Goal: Book appointment/travel/reservation

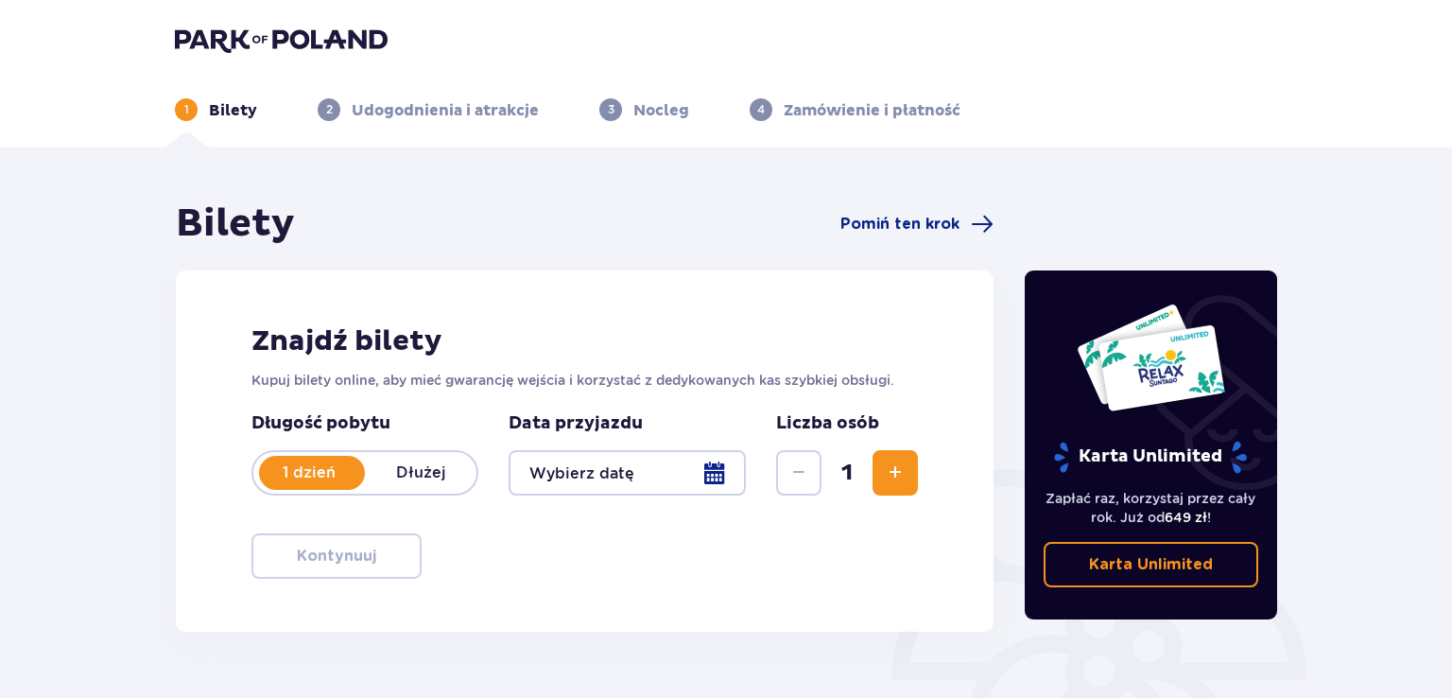
type input "[DATE]"
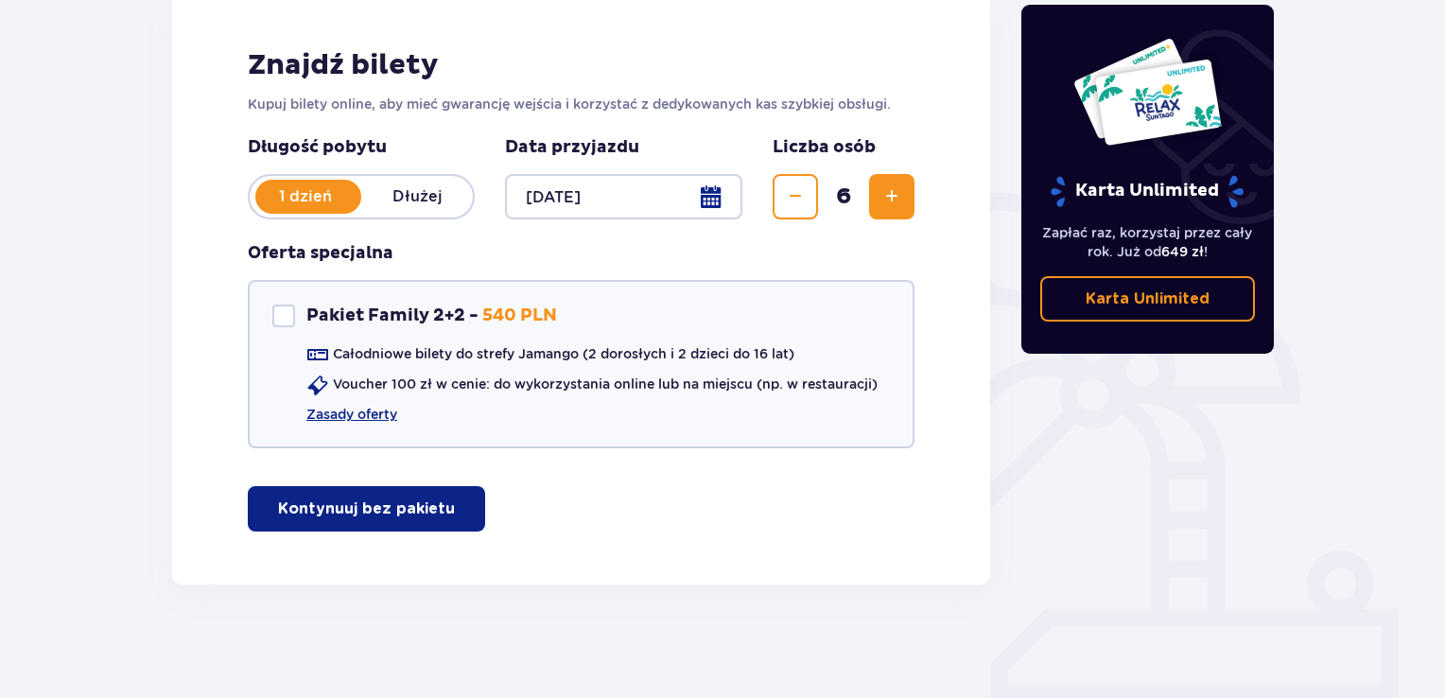
click at [429, 504] on p "Kontynuuj bez pakietu" at bounding box center [366, 508] width 177 height 21
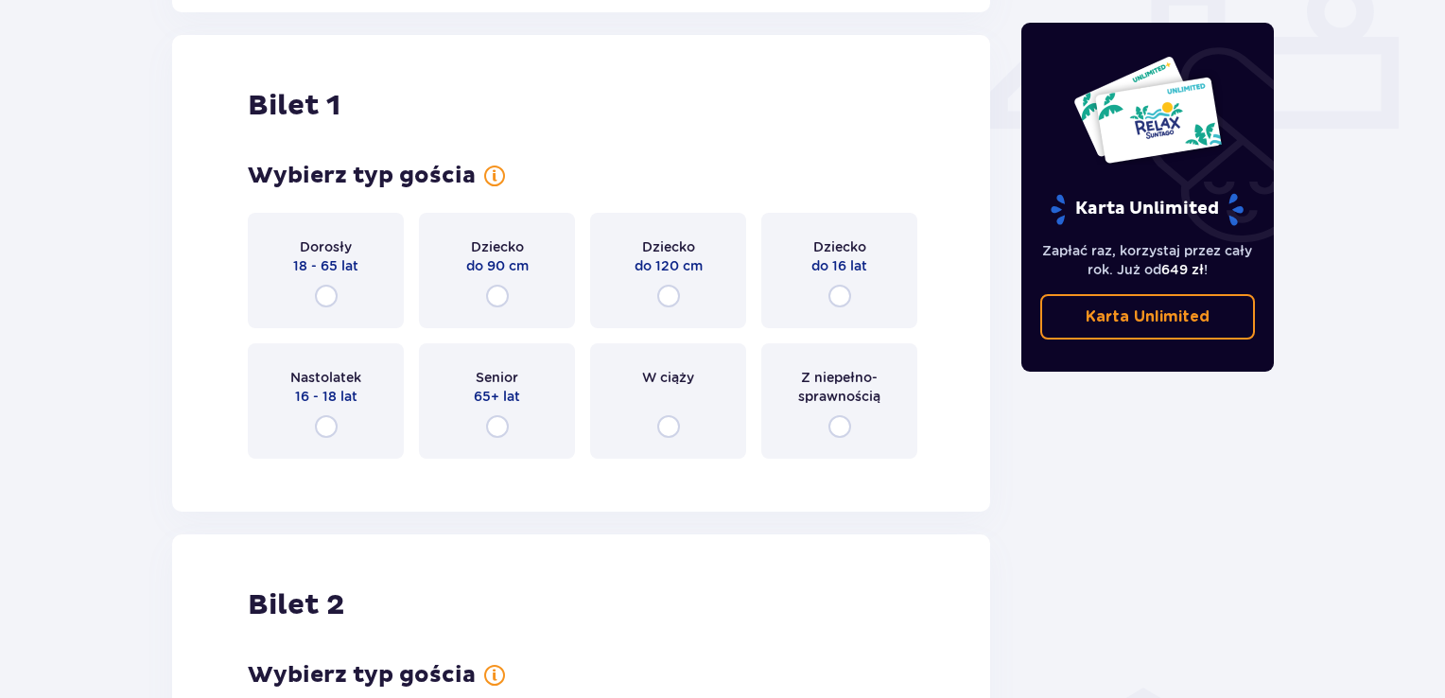
scroll to position [859, 0]
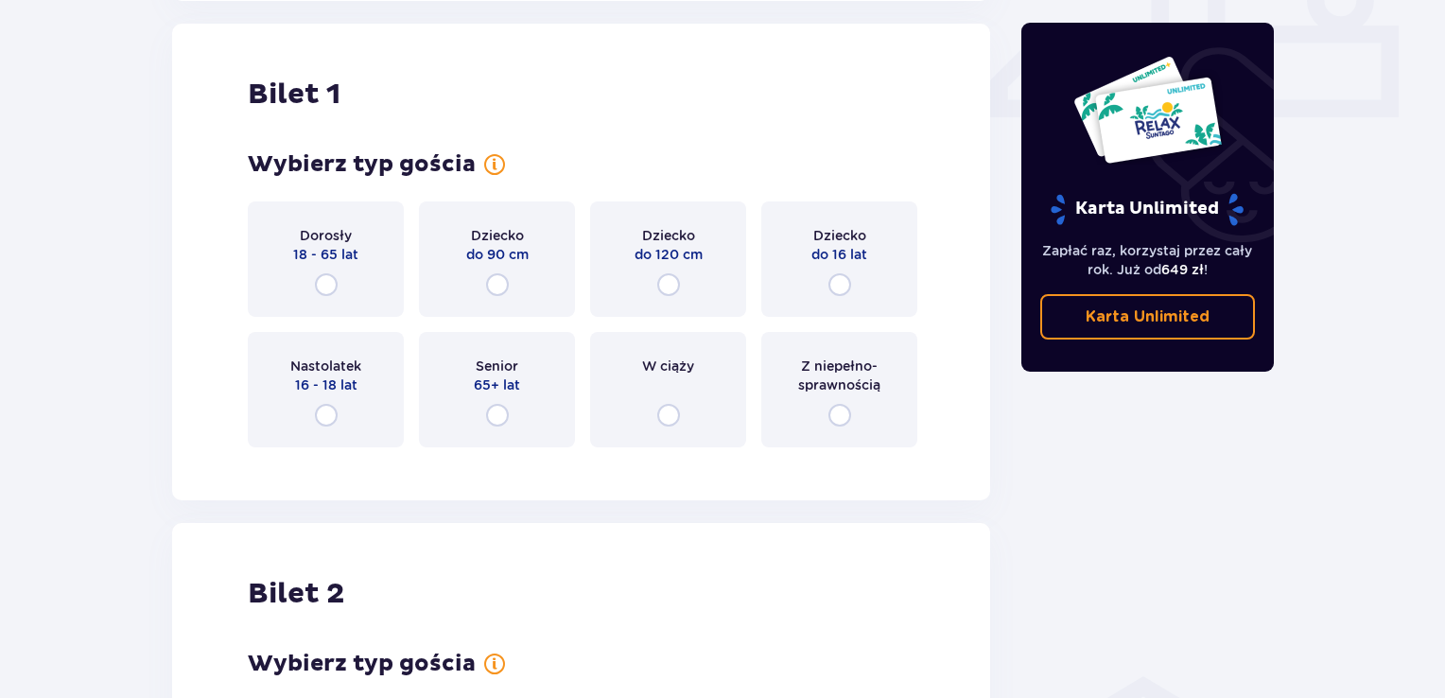
click at [321, 284] on input "radio" at bounding box center [326, 284] width 23 height 23
radio input "true"
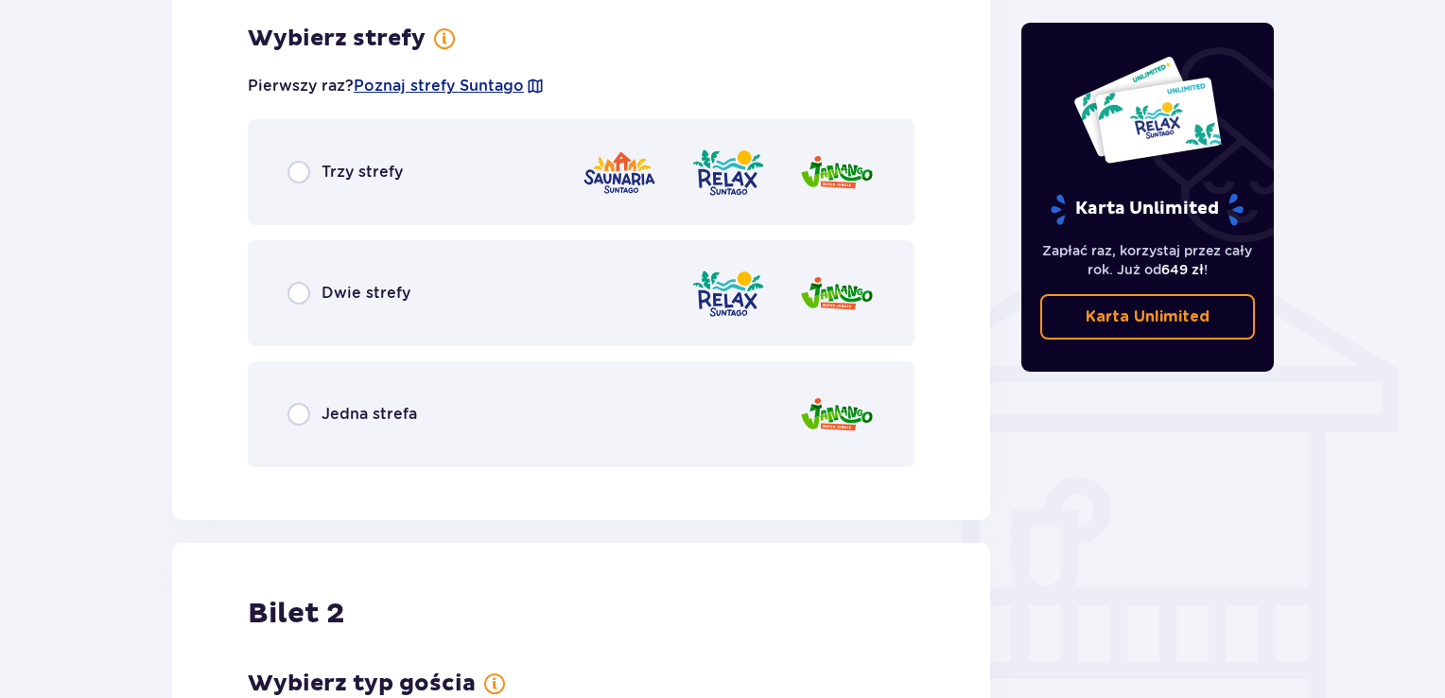
scroll to position [1321, 0]
click at [301, 294] on input "radio" at bounding box center [298, 292] width 23 height 23
radio input "true"
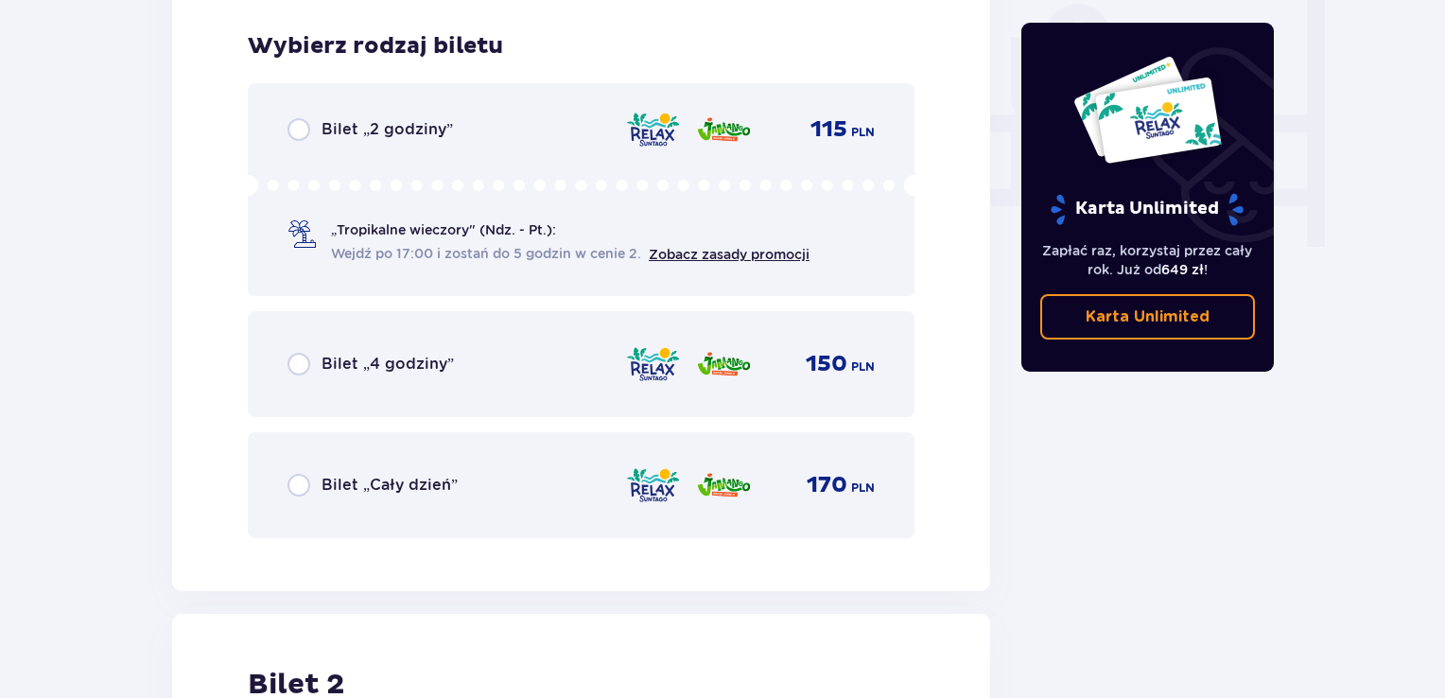
scroll to position [1801, 0]
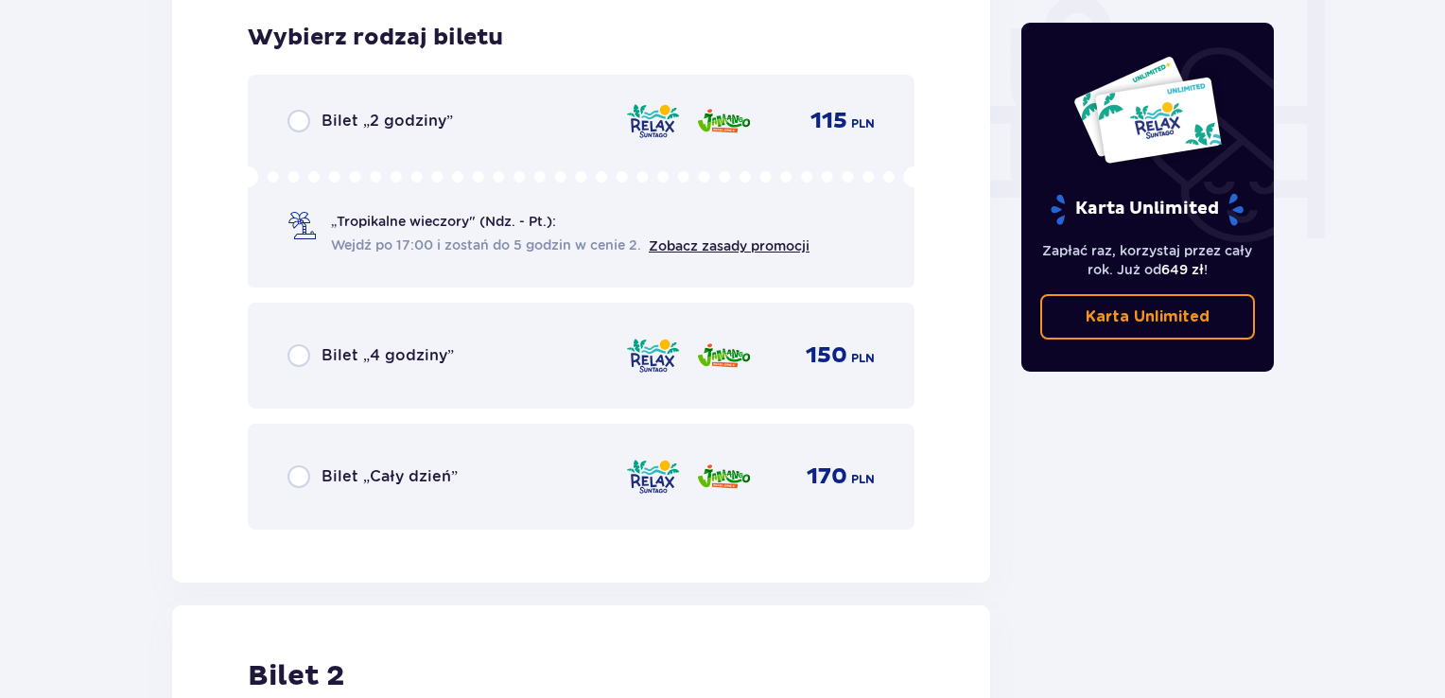
click at [301, 469] on input "radio" at bounding box center [298, 476] width 23 height 23
radio input "true"
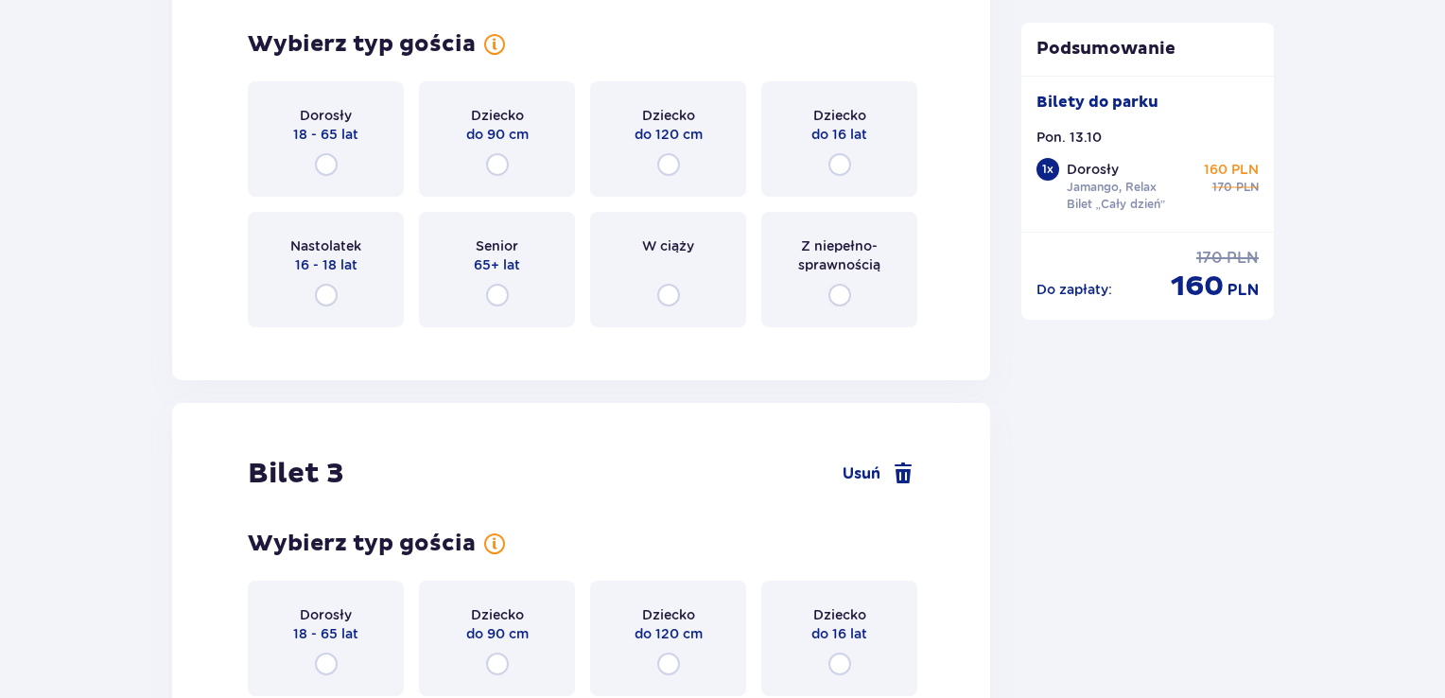
scroll to position [2737, 0]
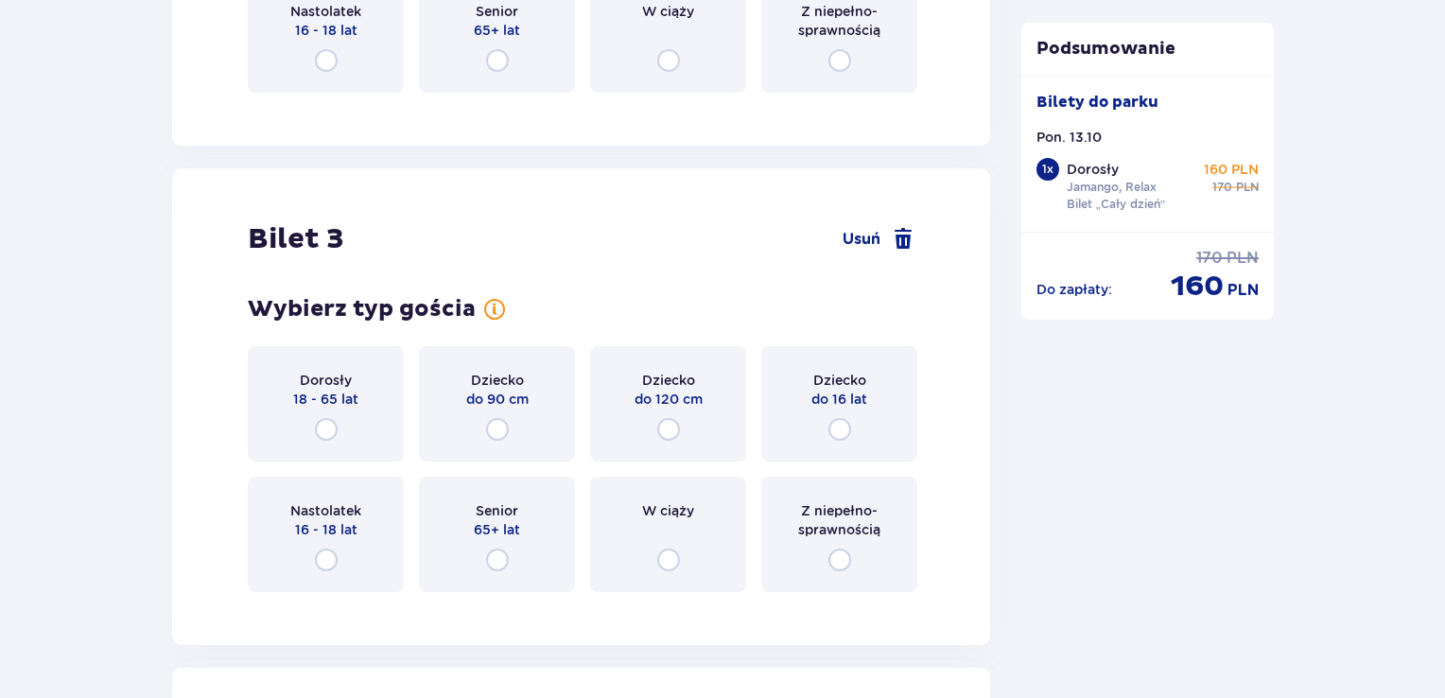
click at [332, 427] on input "radio" at bounding box center [326, 429] width 23 height 23
radio input "true"
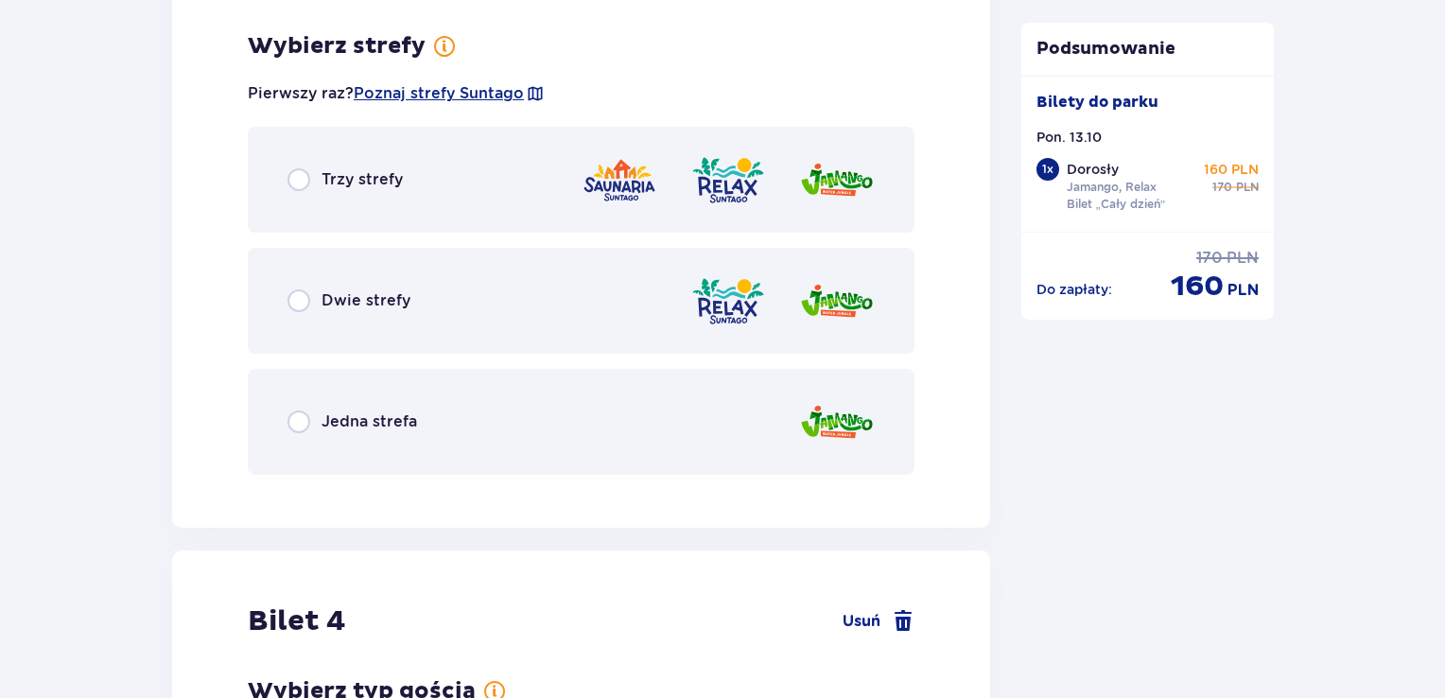
scroll to position [3342, 0]
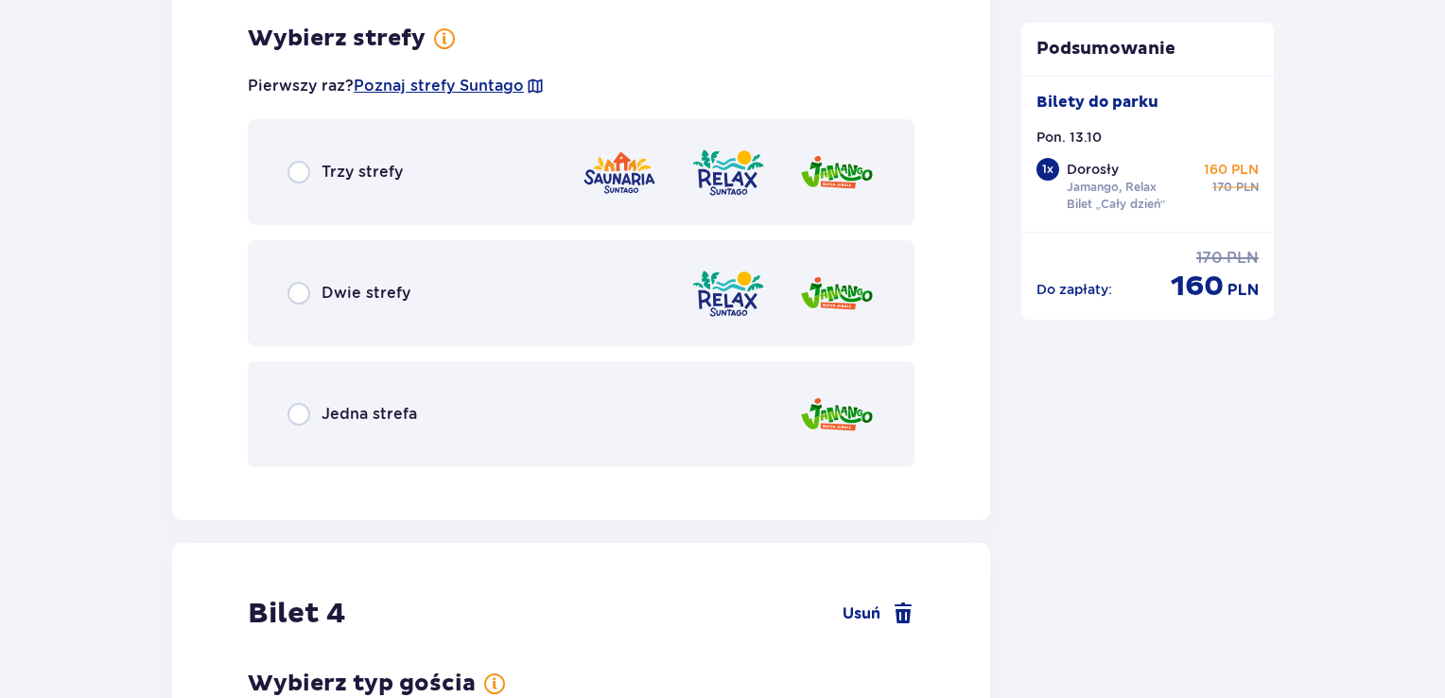
click at [342, 303] on div "Dwie strefy" at bounding box center [348, 293] width 123 height 23
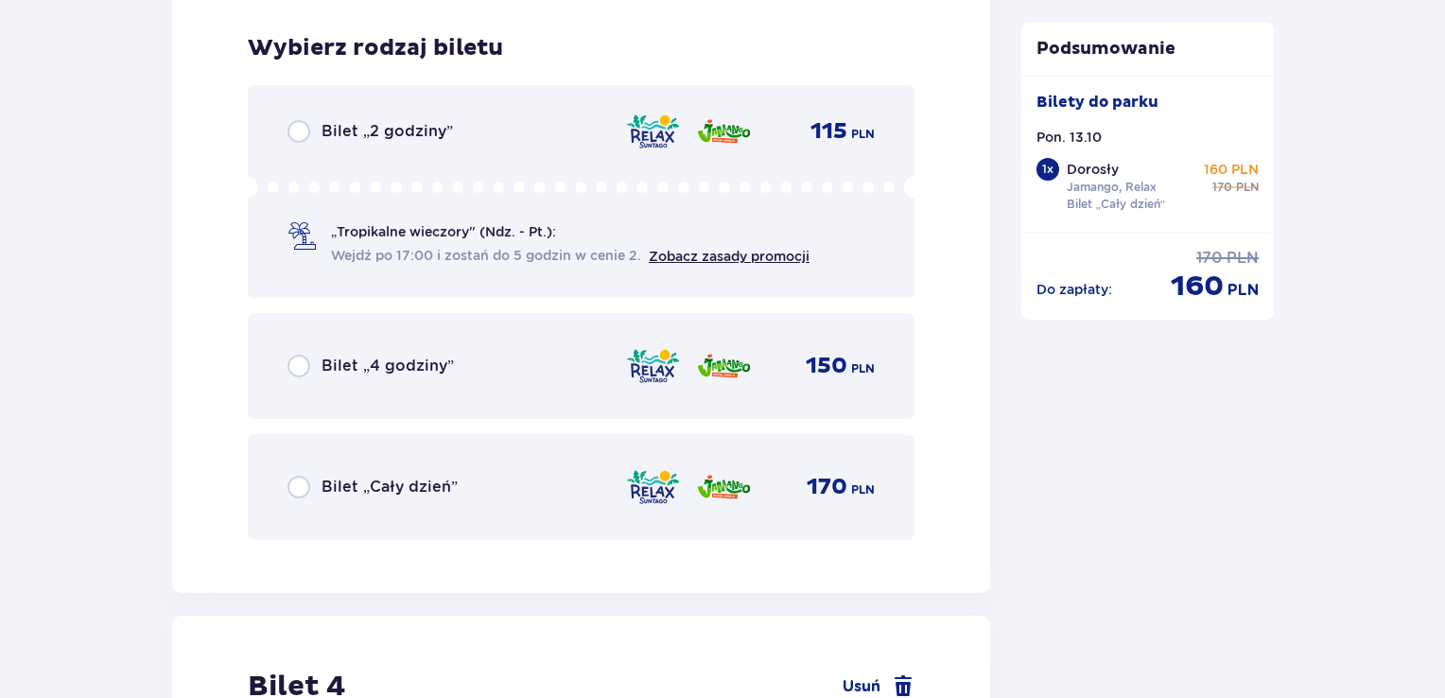
scroll to position [3822, 0]
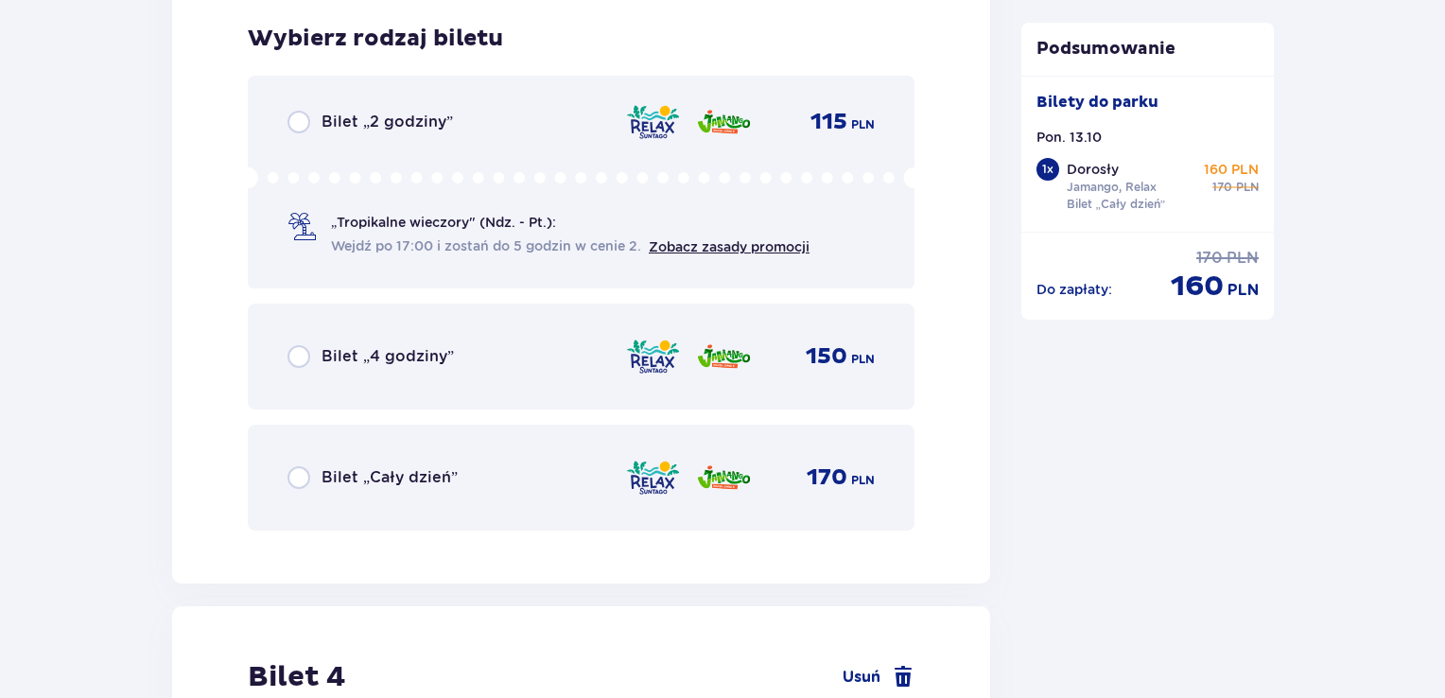
click at [300, 471] on input "radio" at bounding box center [298, 477] width 23 height 23
radio input "true"
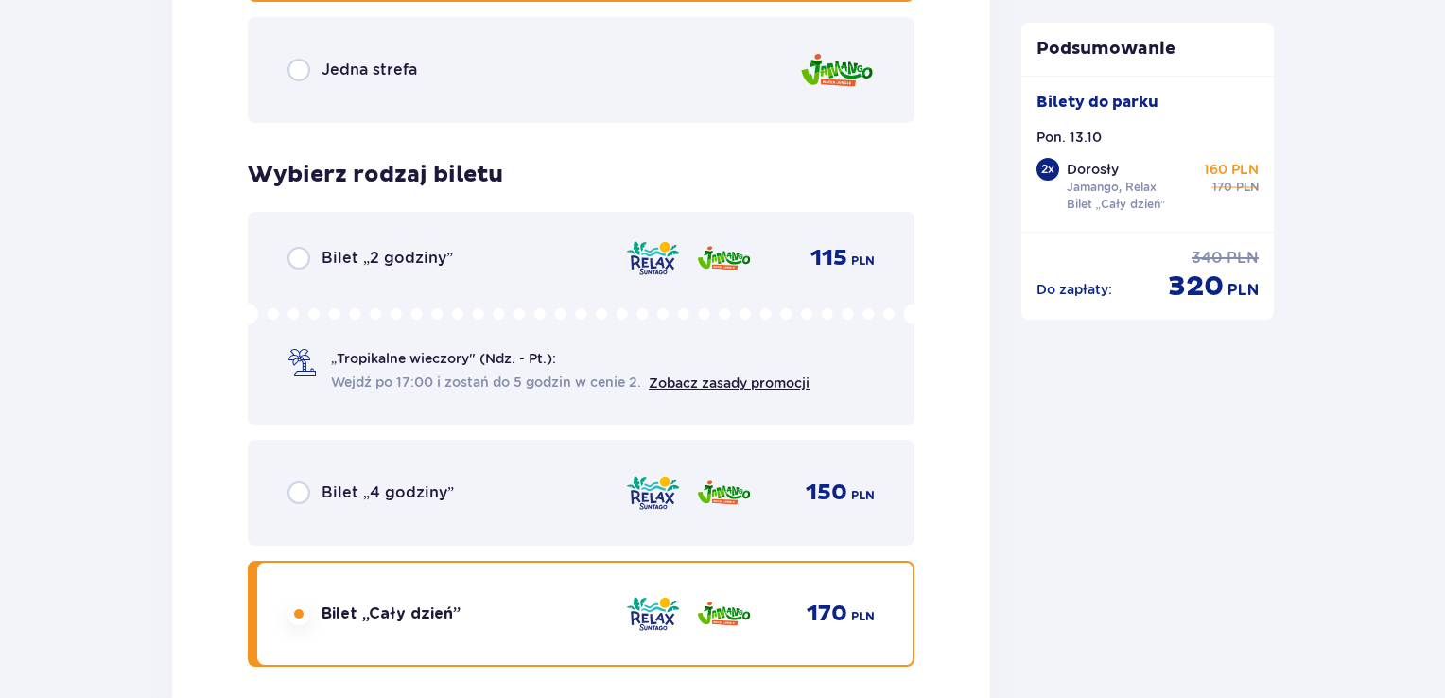
scroll to position [2382, 0]
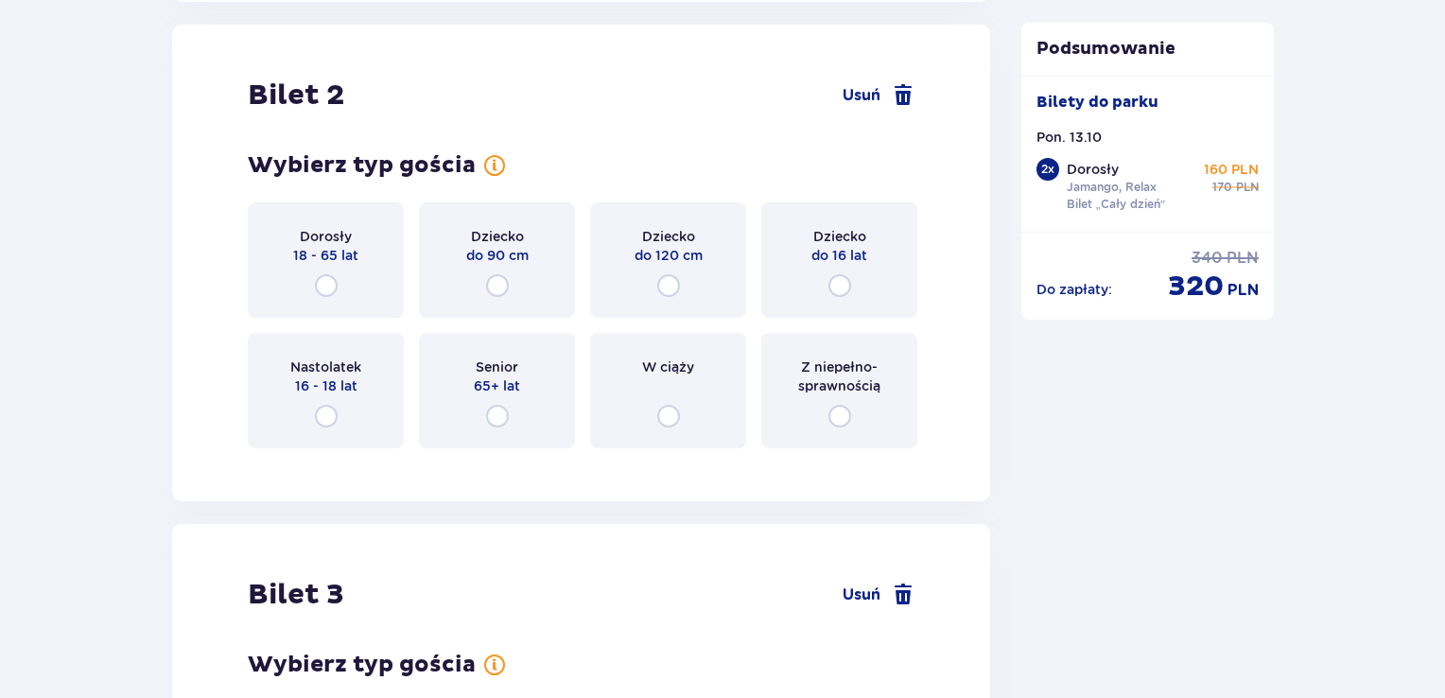
click at [844, 286] on input "radio" at bounding box center [839, 285] width 23 height 23
radio input "true"
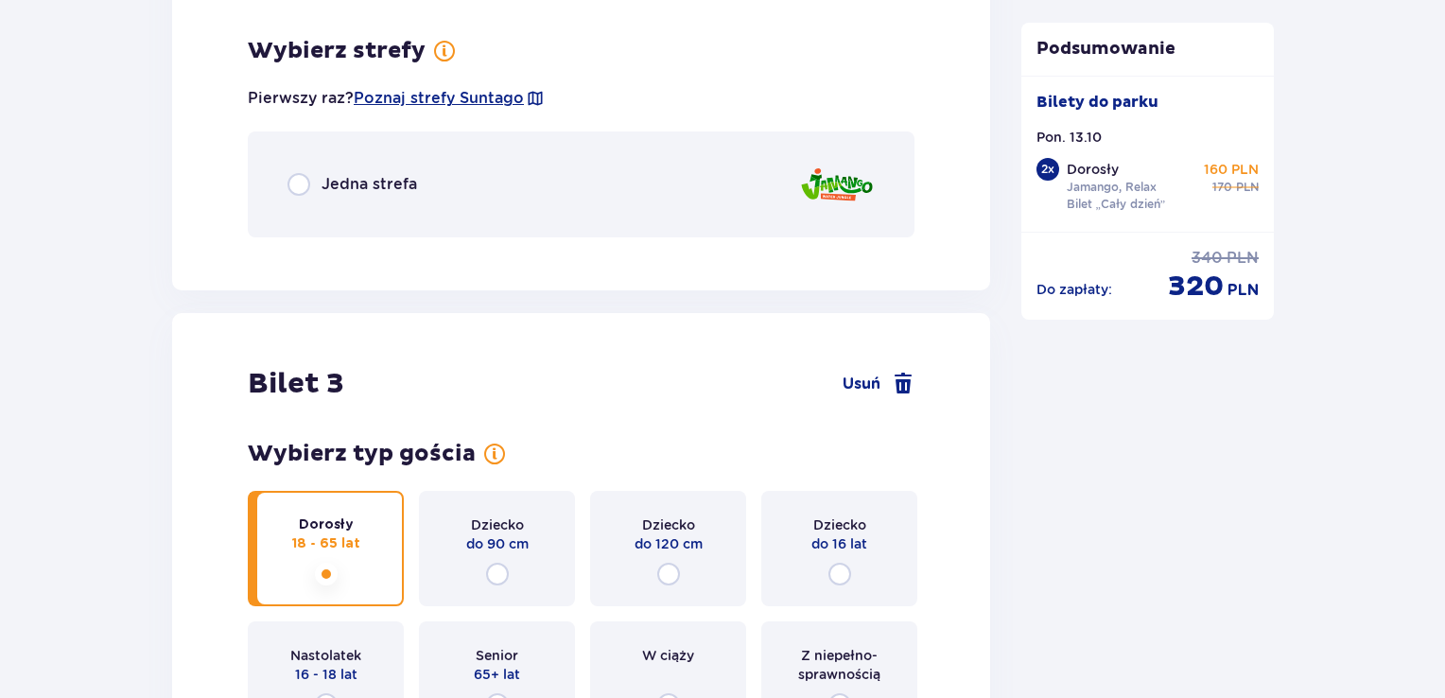
scroll to position [2843, 0]
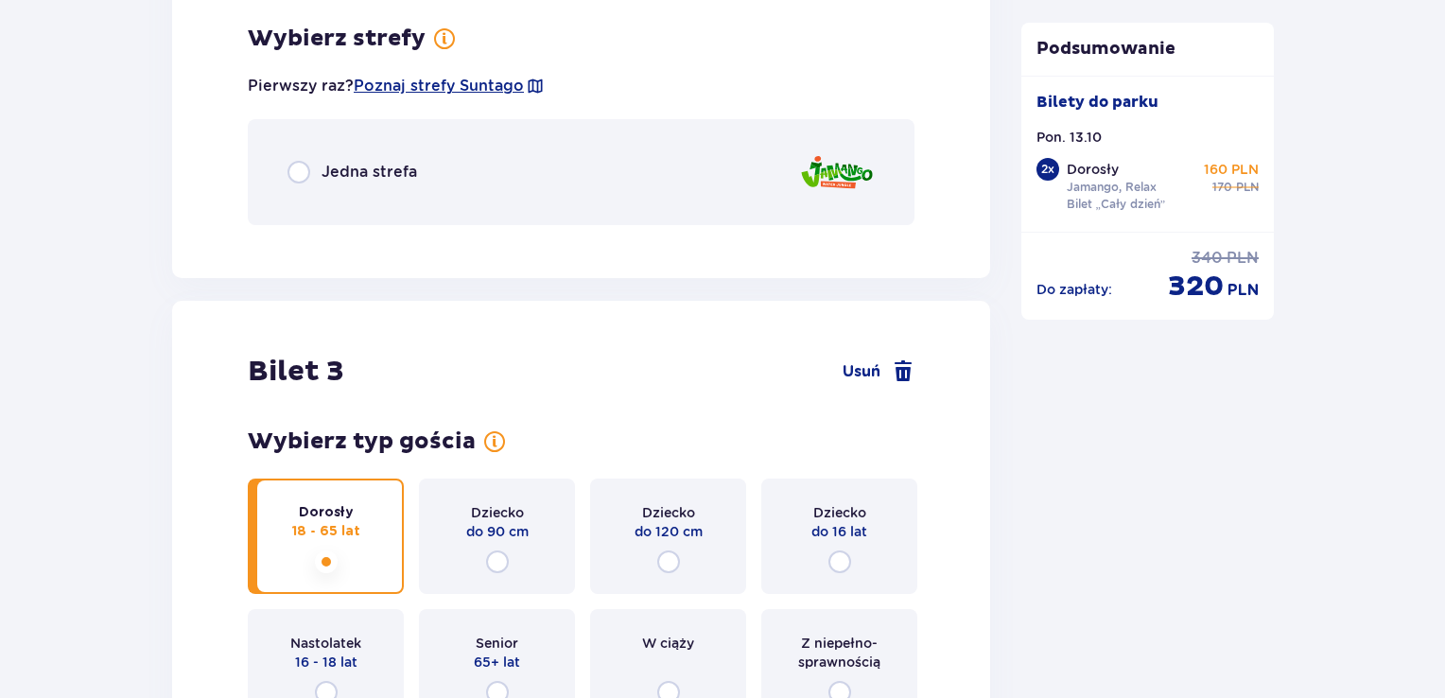
click at [295, 177] on input "radio" at bounding box center [298, 172] width 23 height 23
radio input "true"
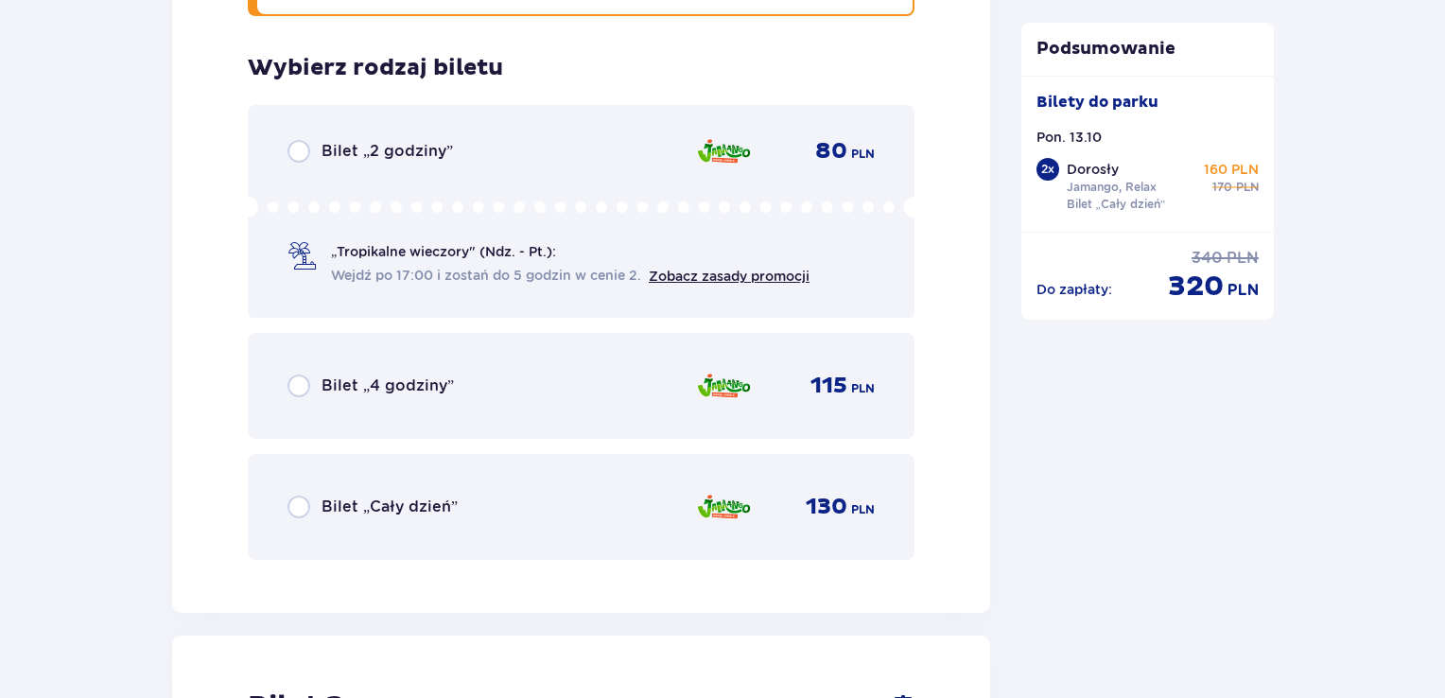
scroll to position [3081, 0]
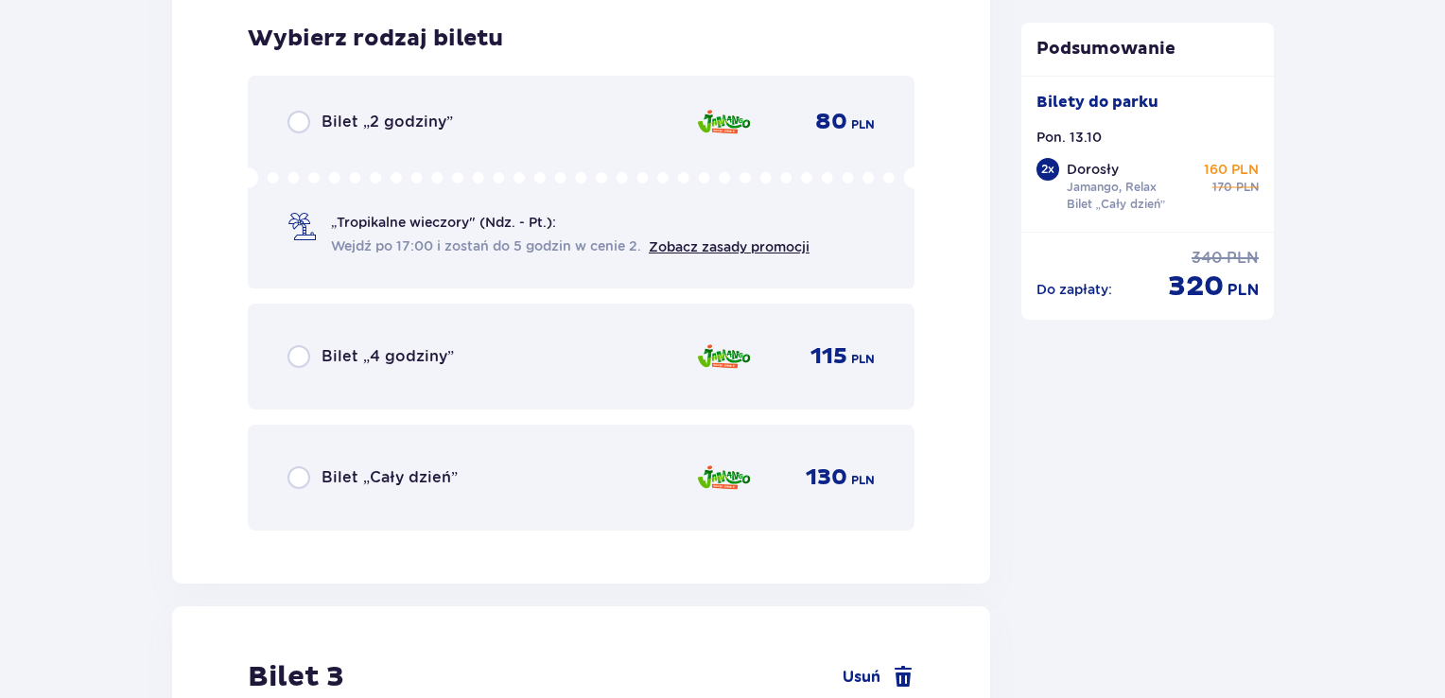
click at [308, 469] on input "radio" at bounding box center [298, 477] width 23 height 23
radio input "true"
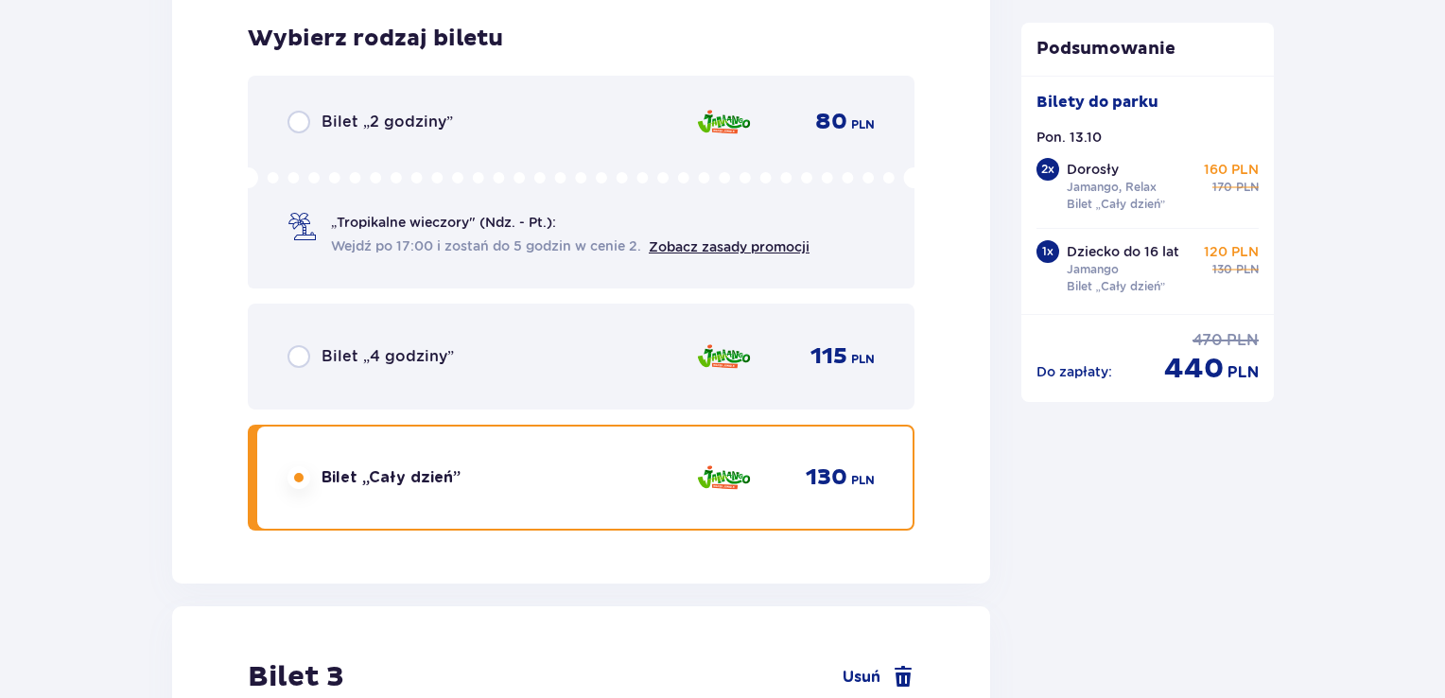
scroll to position [5185, 0]
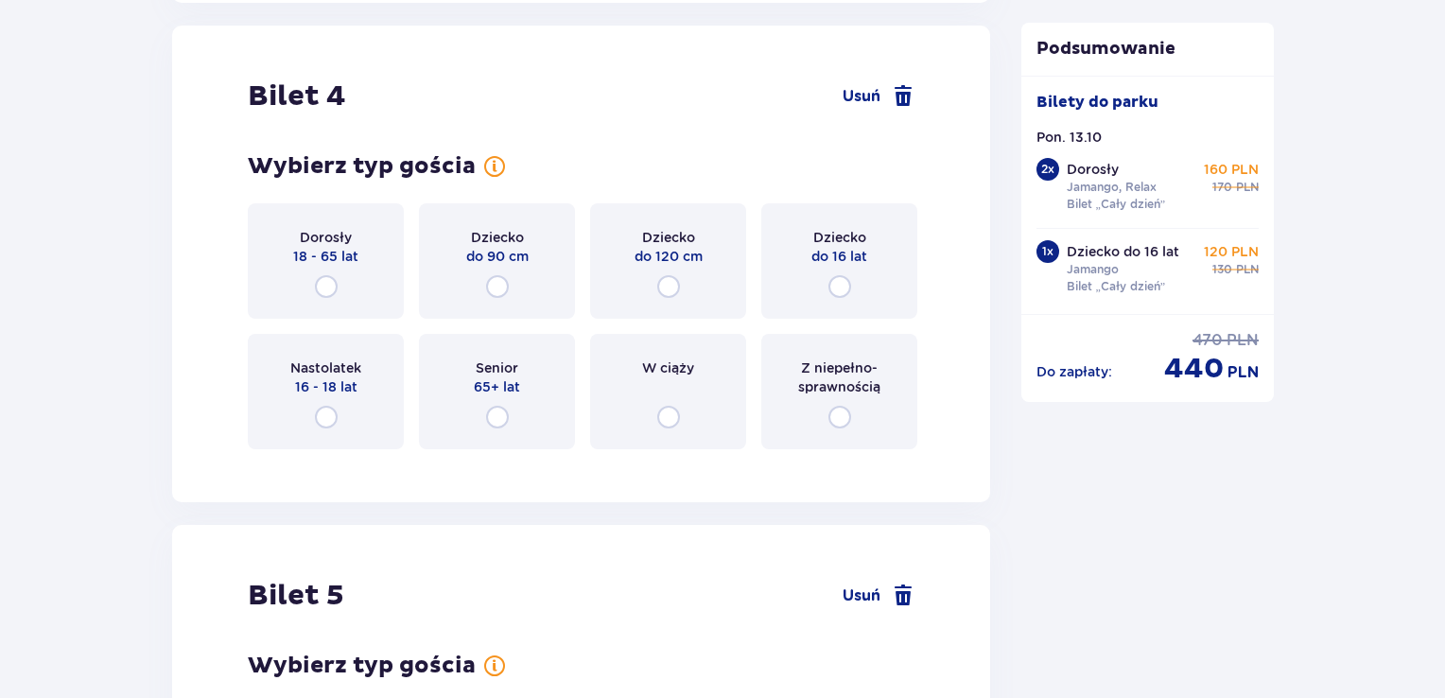
click at [836, 289] on input "radio" at bounding box center [839, 286] width 23 height 23
radio input "true"
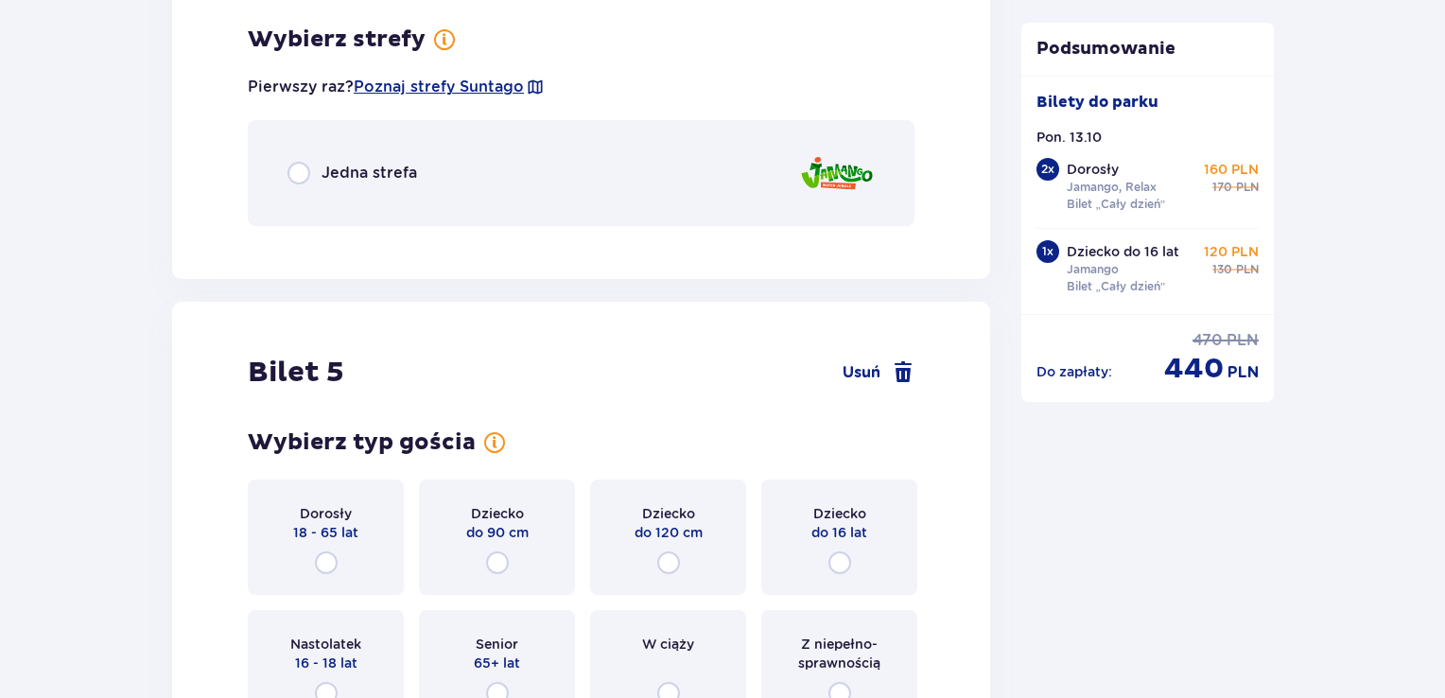
scroll to position [5741, 0]
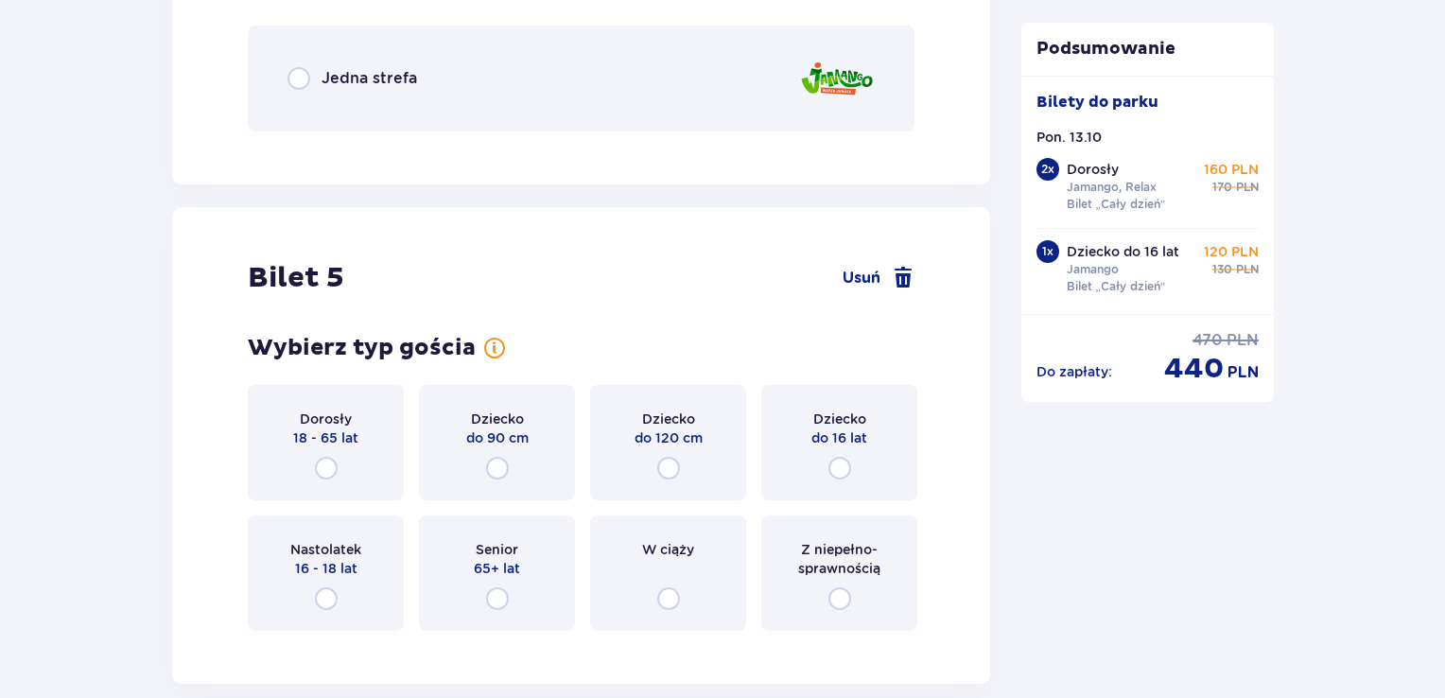
click at [303, 80] on input "radio" at bounding box center [298, 78] width 23 height 23
radio input "true"
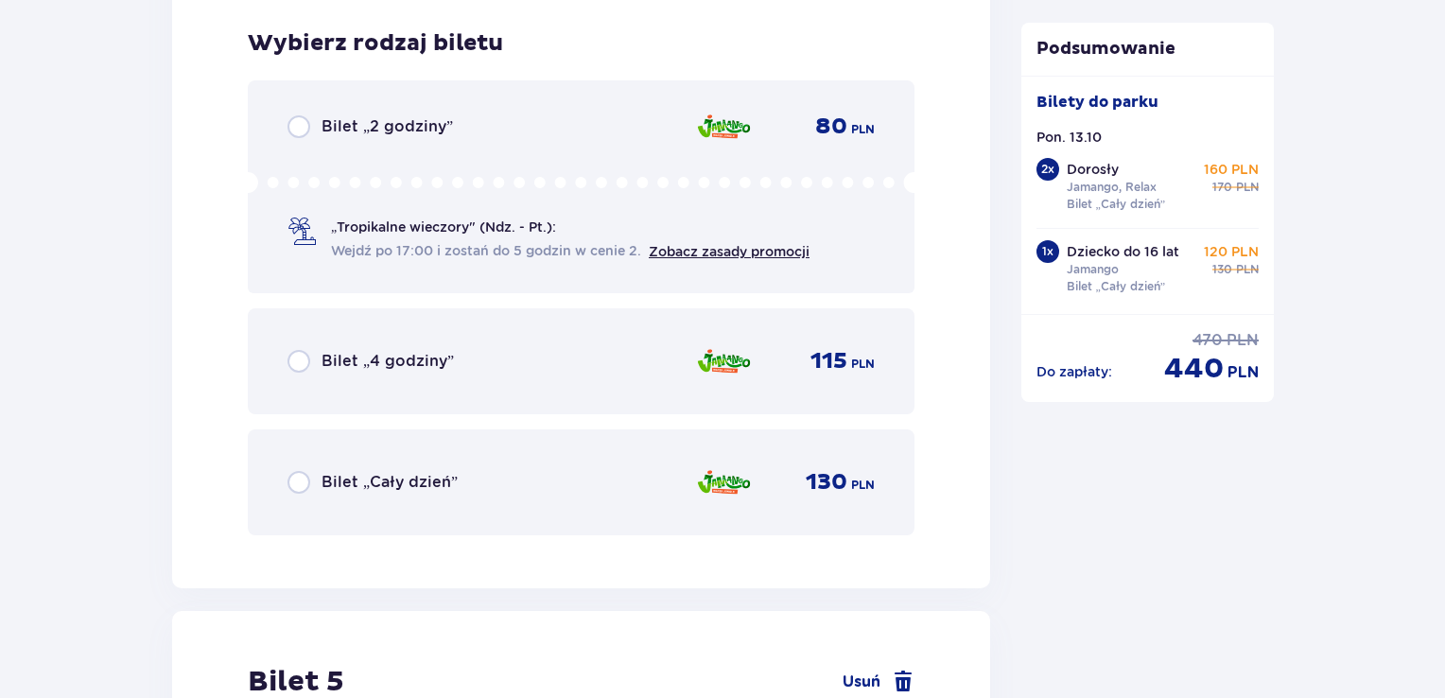
scroll to position [5884, 0]
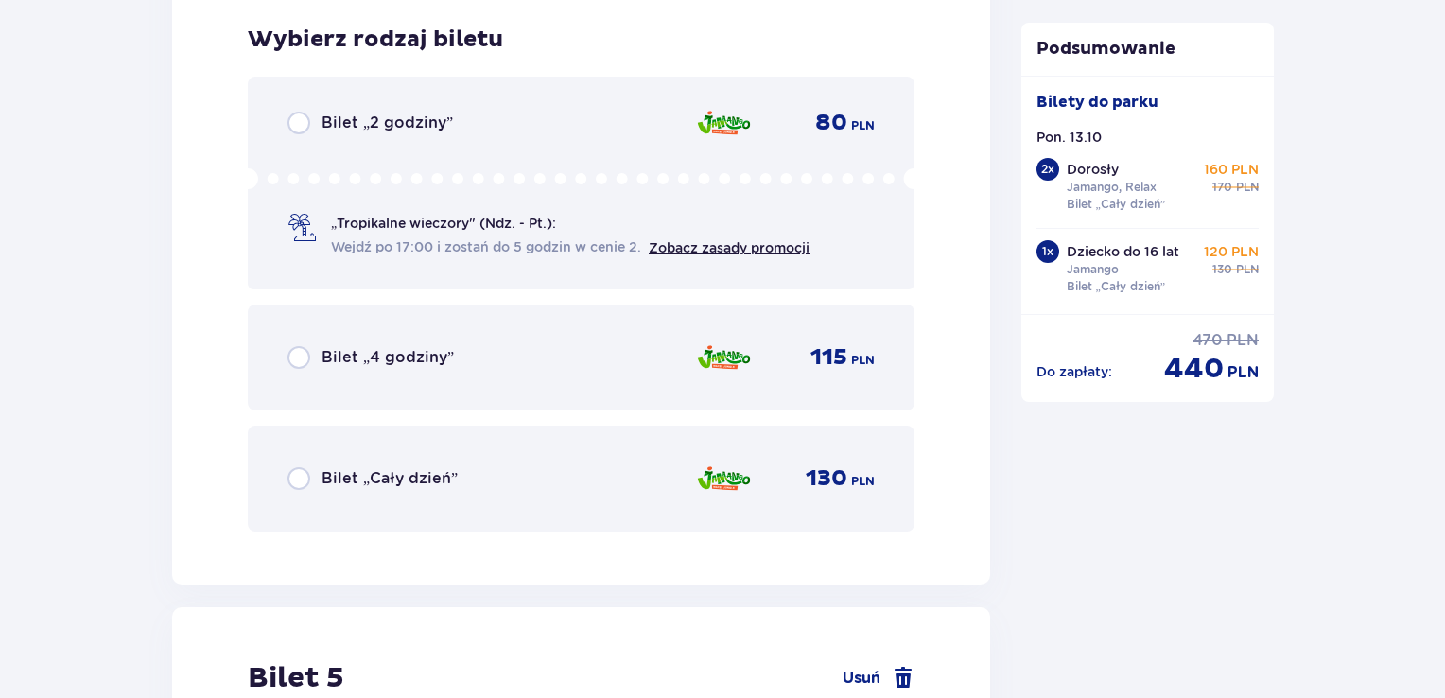
click at [295, 477] on input "radio" at bounding box center [298, 478] width 23 height 23
radio input "true"
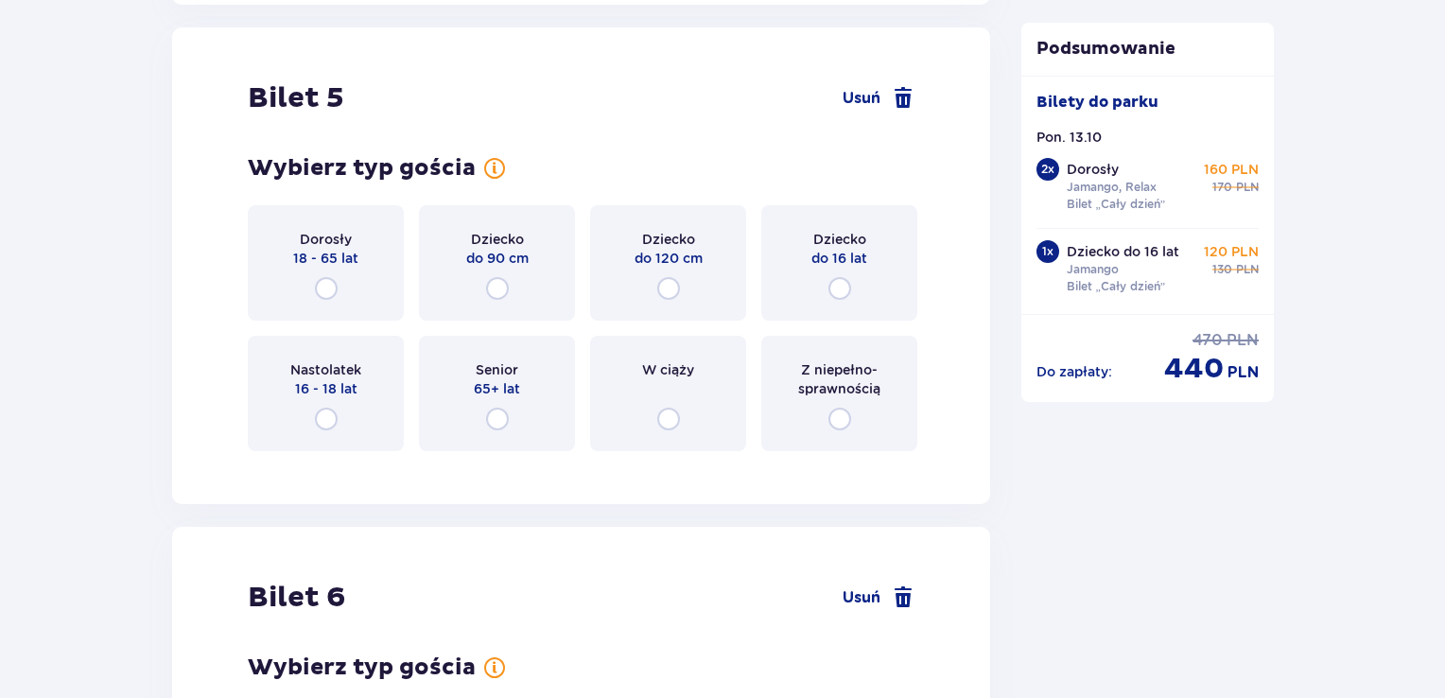
scroll to position [6465, 0]
click at [672, 286] on input "radio" at bounding box center [668, 287] width 23 height 23
radio input "true"
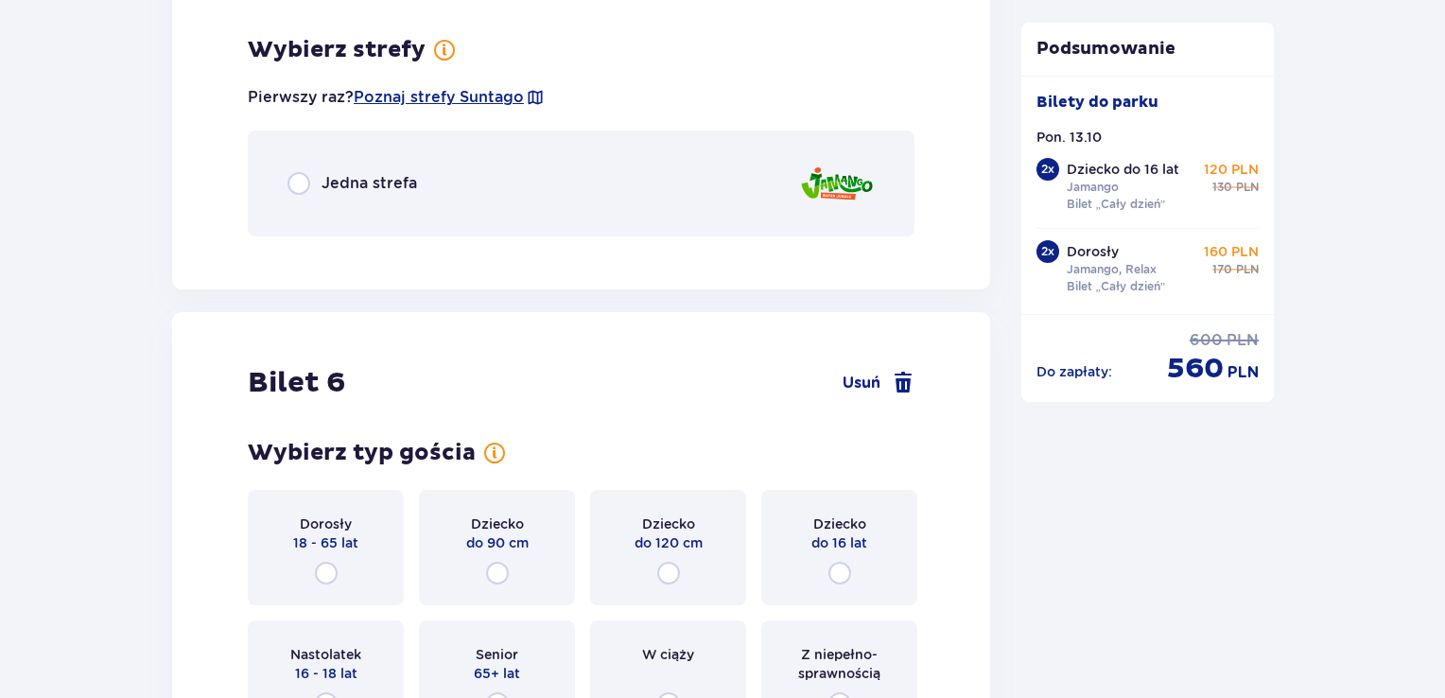
scroll to position [6926, 0]
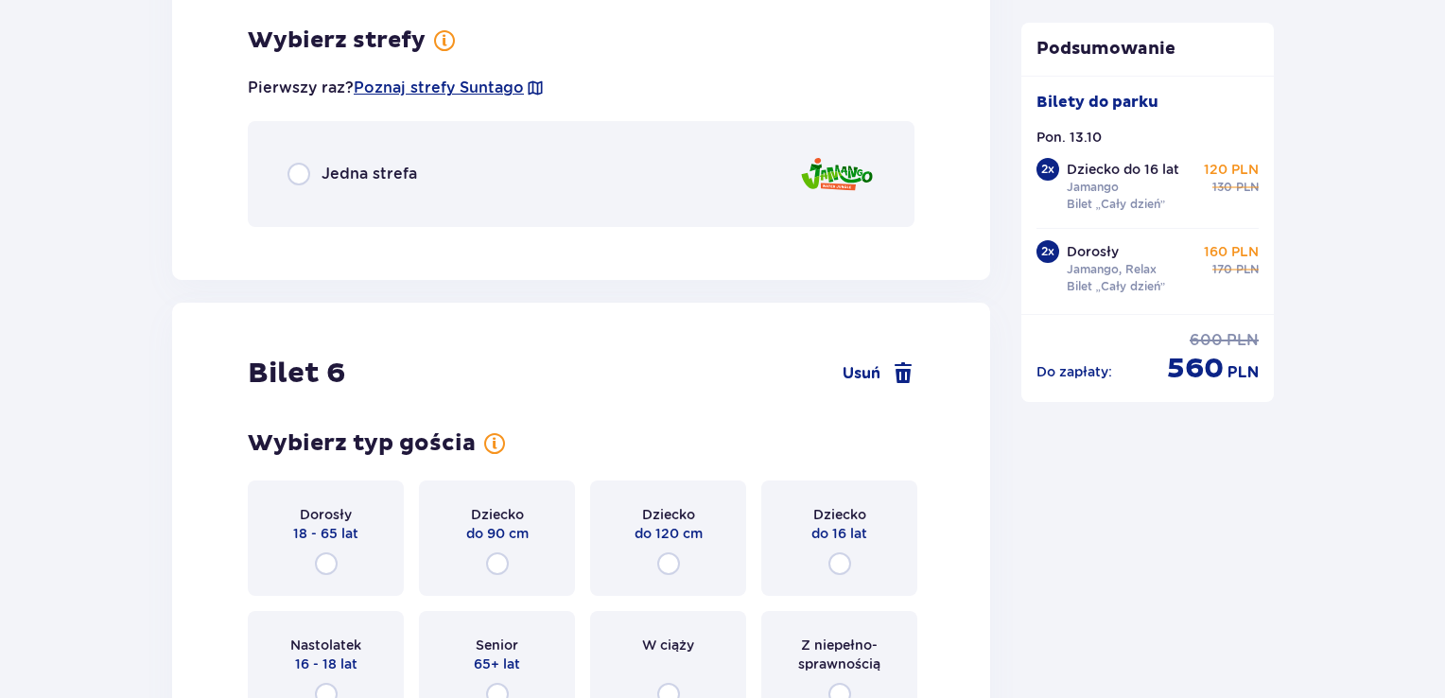
click at [306, 171] on input "radio" at bounding box center [298, 174] width 23 height 23
radio input "true"
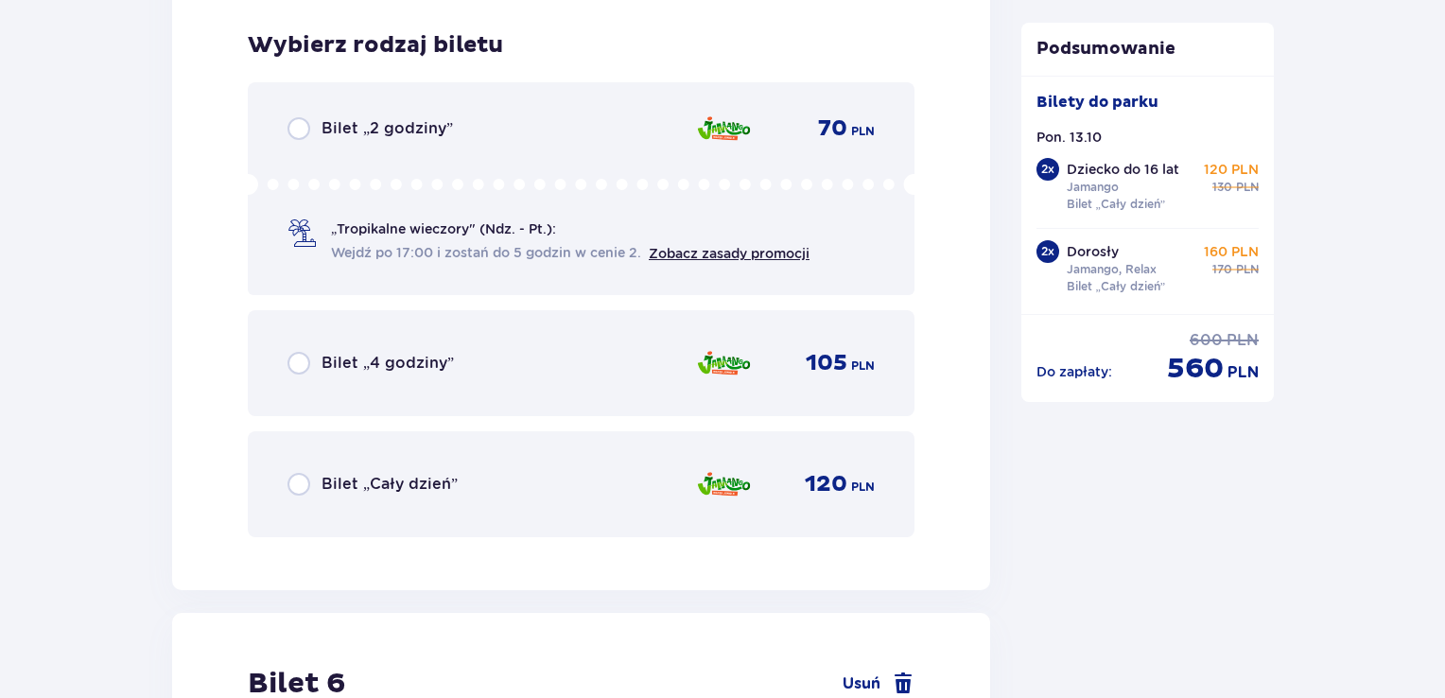
scroll to position [7164, 0]
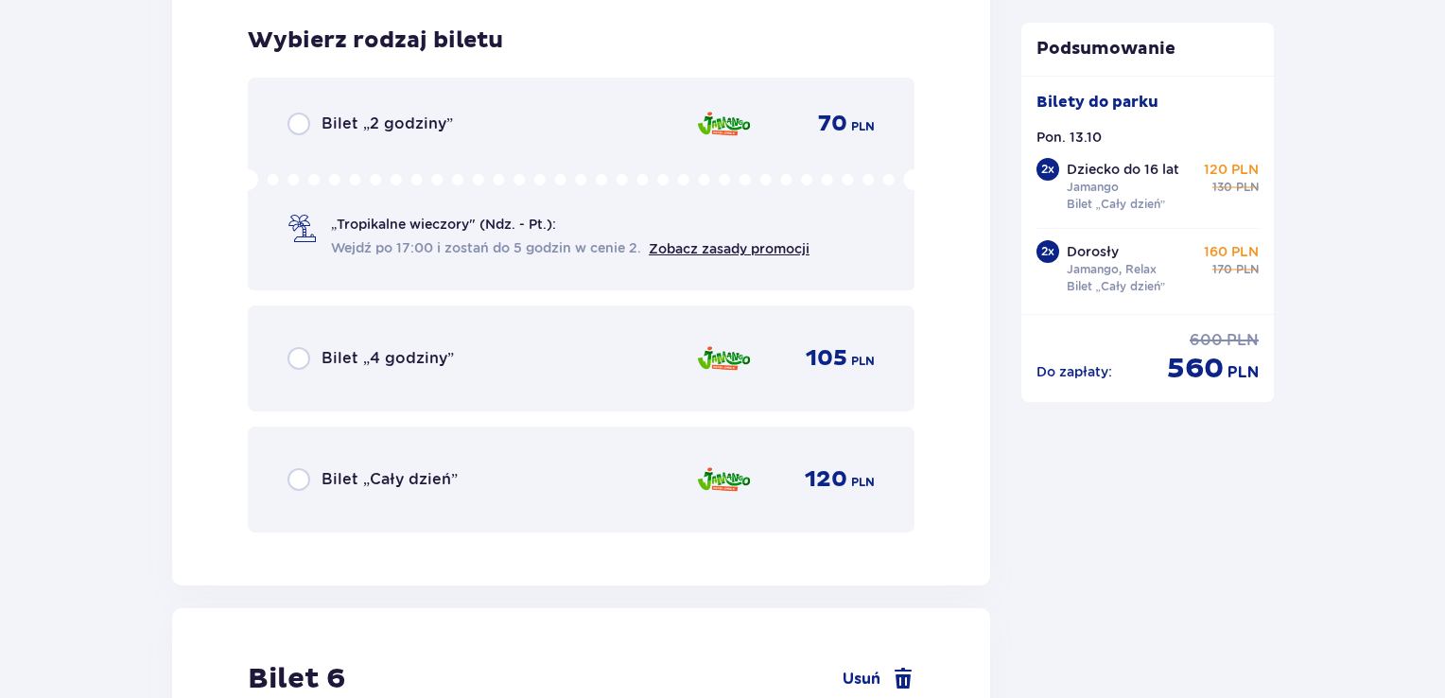
click at [303, 477] on input "radio" at bounding box center [298, 479] width 23 height 23
radio input "true"
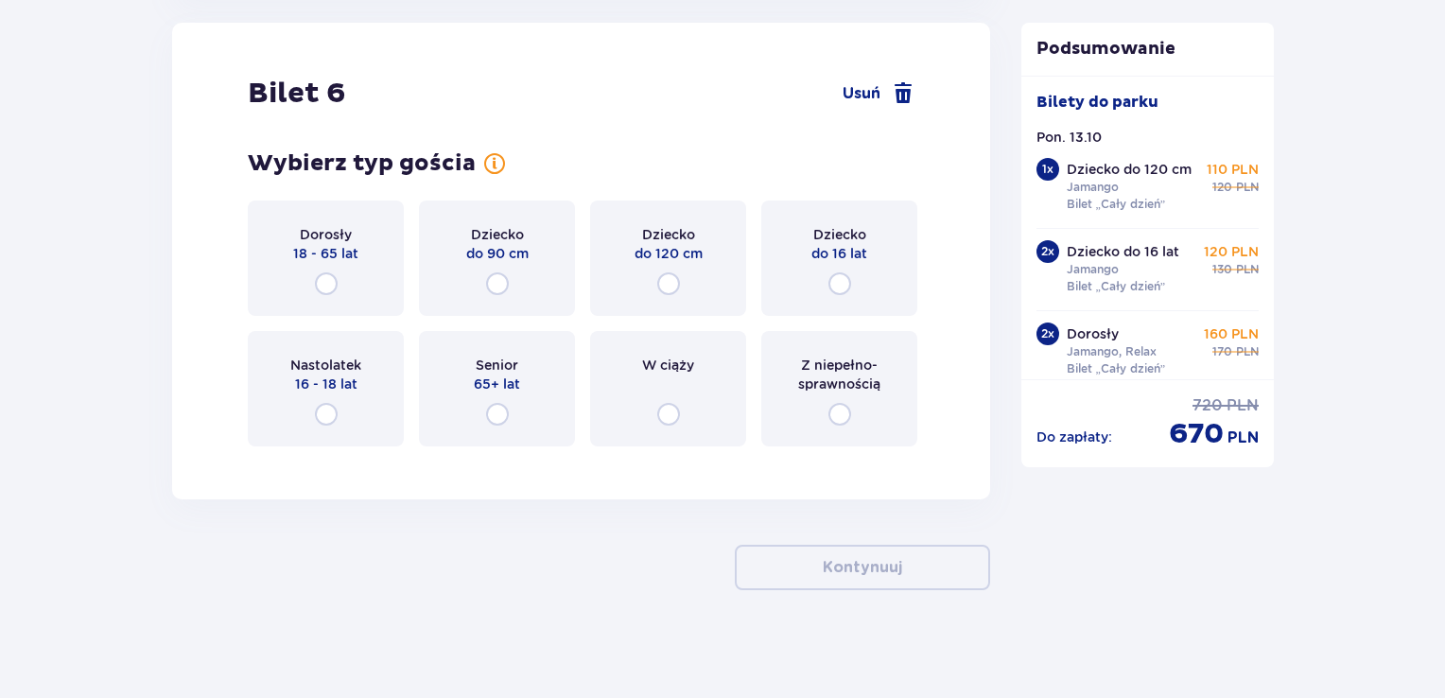
scroll to position [7751, 0]
click at [493, 285] on input "radio" at bounding box center [497, 282] width 23 height 23
radio input "true"
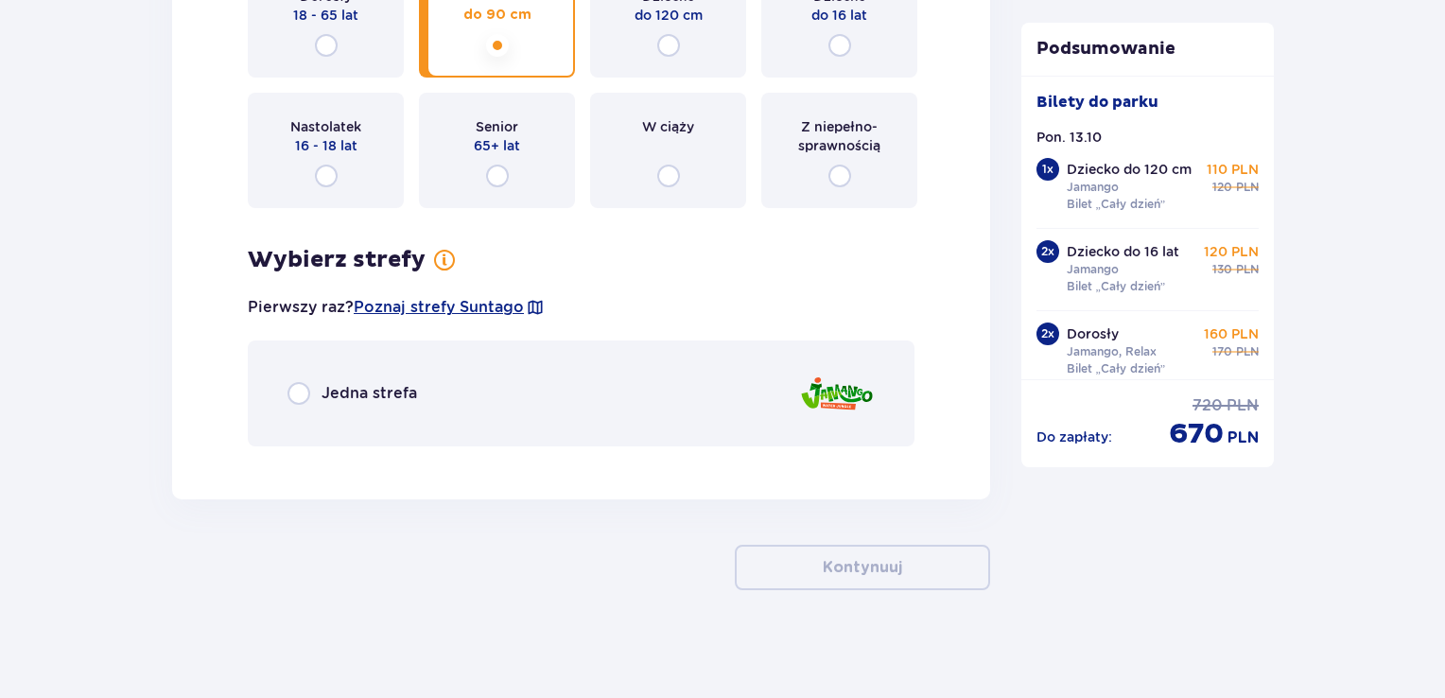
scroll to position [7989, 0]
click at [291, 396] on input "radio" at bounding box center [298, 392] width 23 height 23
radio input "true"
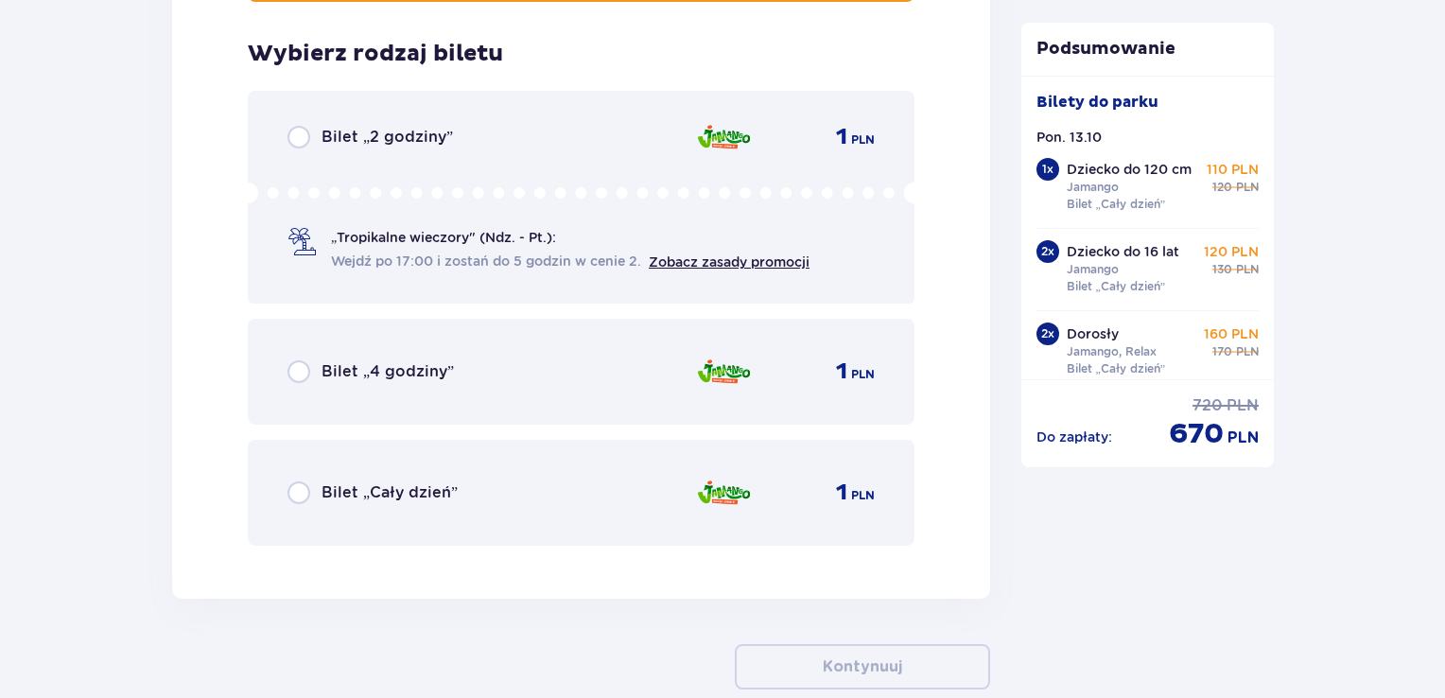
scroll to position [8445, 0]
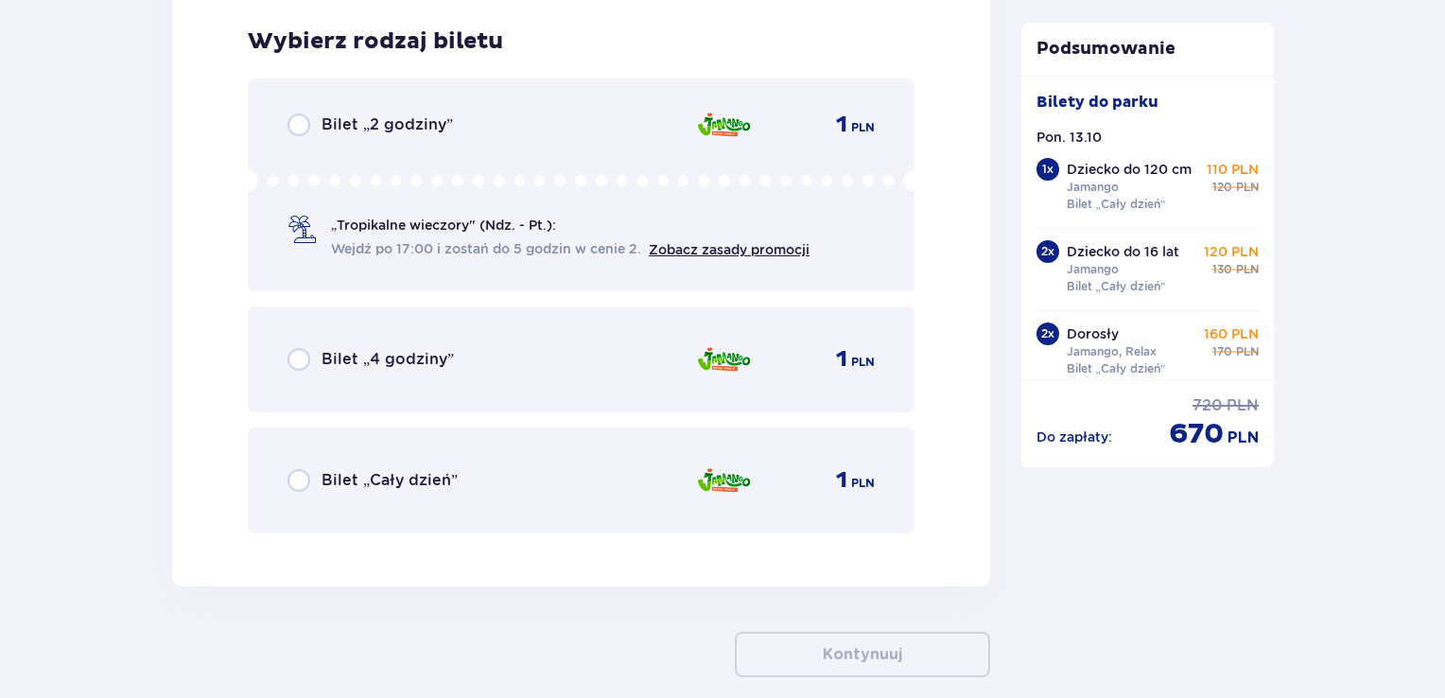
click at [295, 469] on input "radio" at bounding box center [298, 480] width 23 height 23
radio input "true"
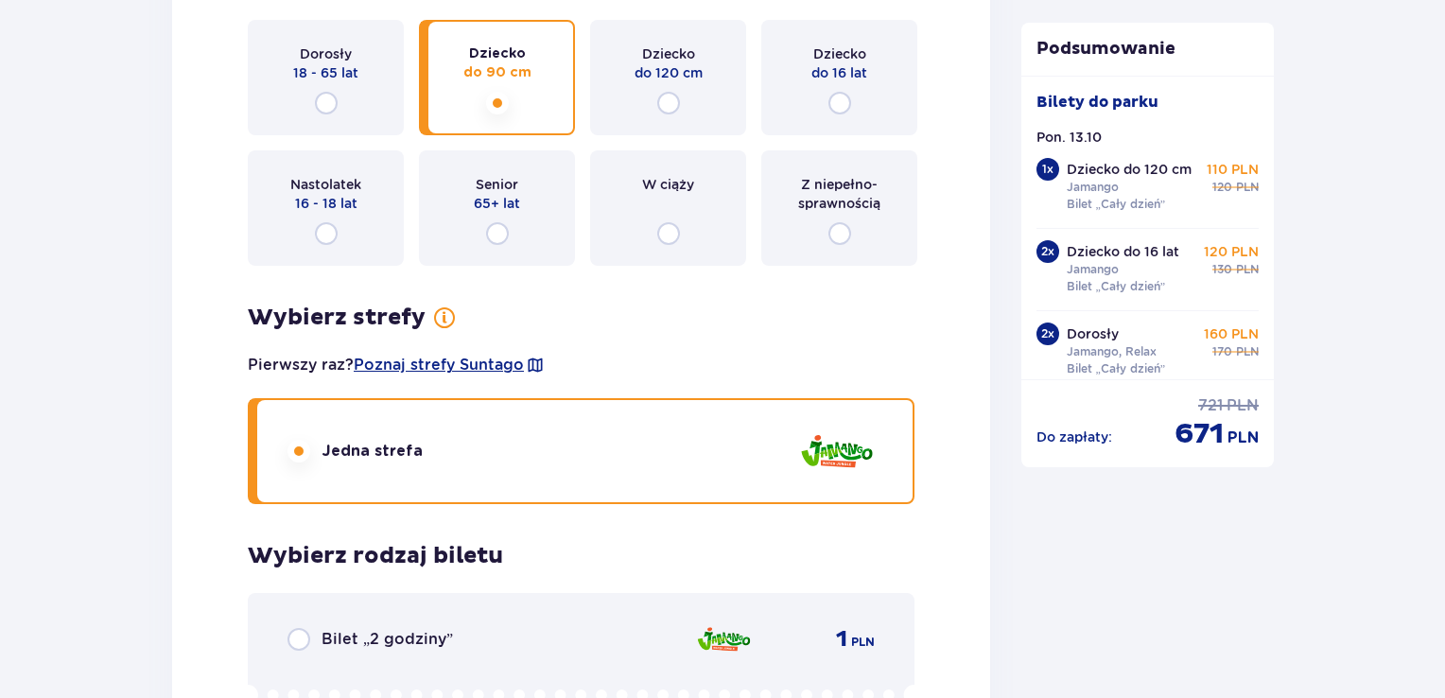
scroll to position [7874, 0]
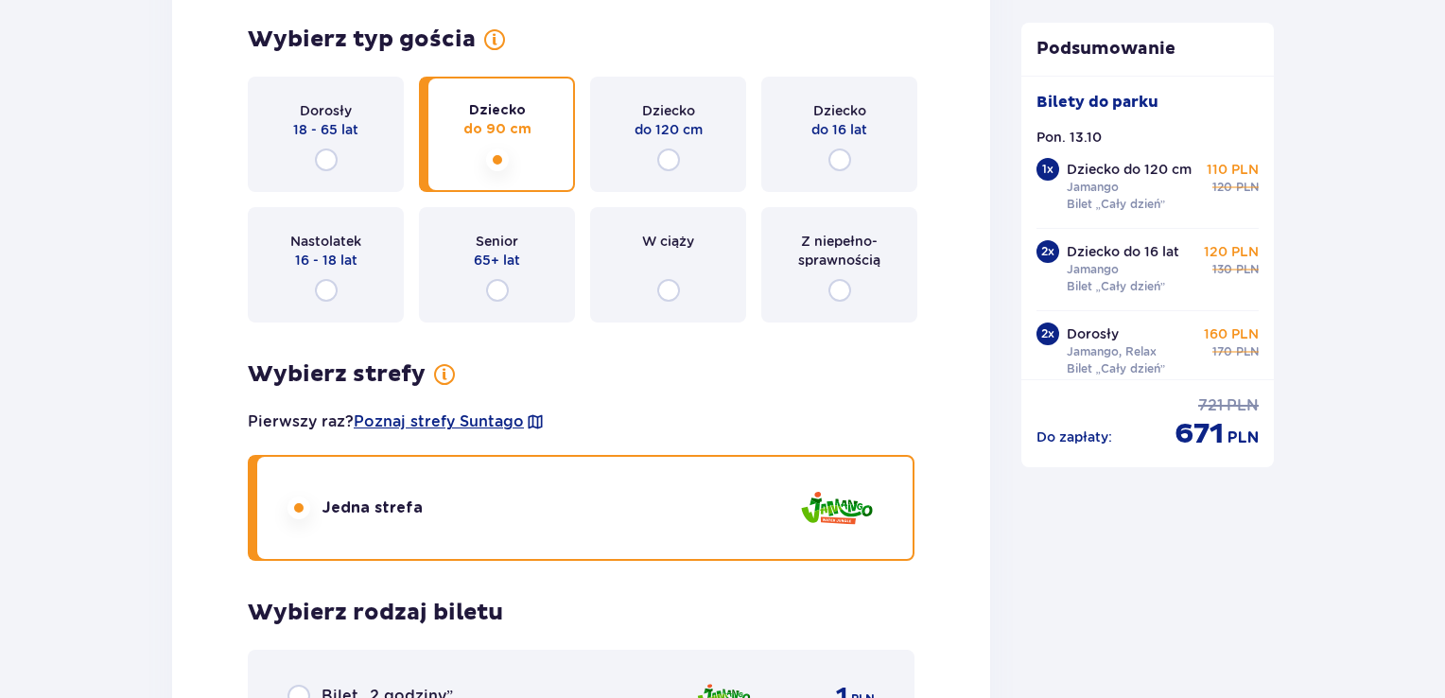
click at [665, 160] on input "radio" at bounding box center [668, 159] width 23 height 23
radio input "true"
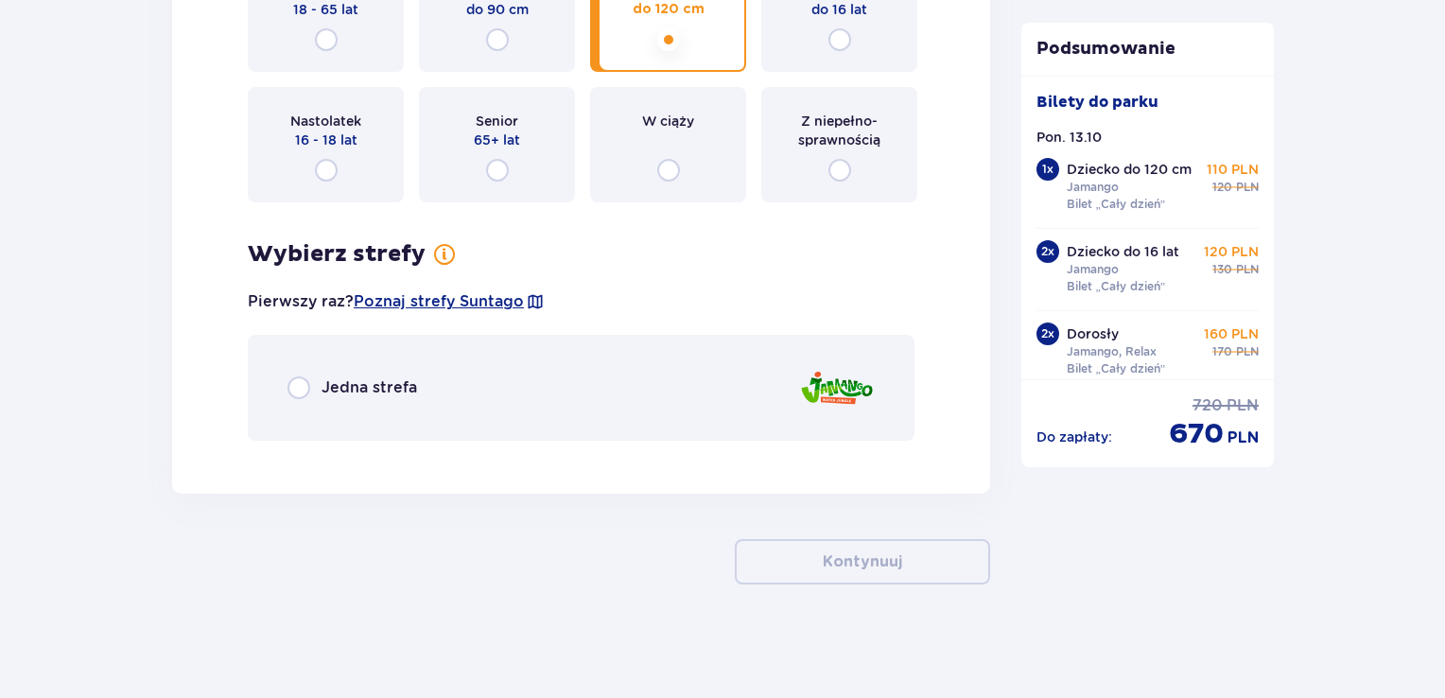
scroll to position [7989, 0]
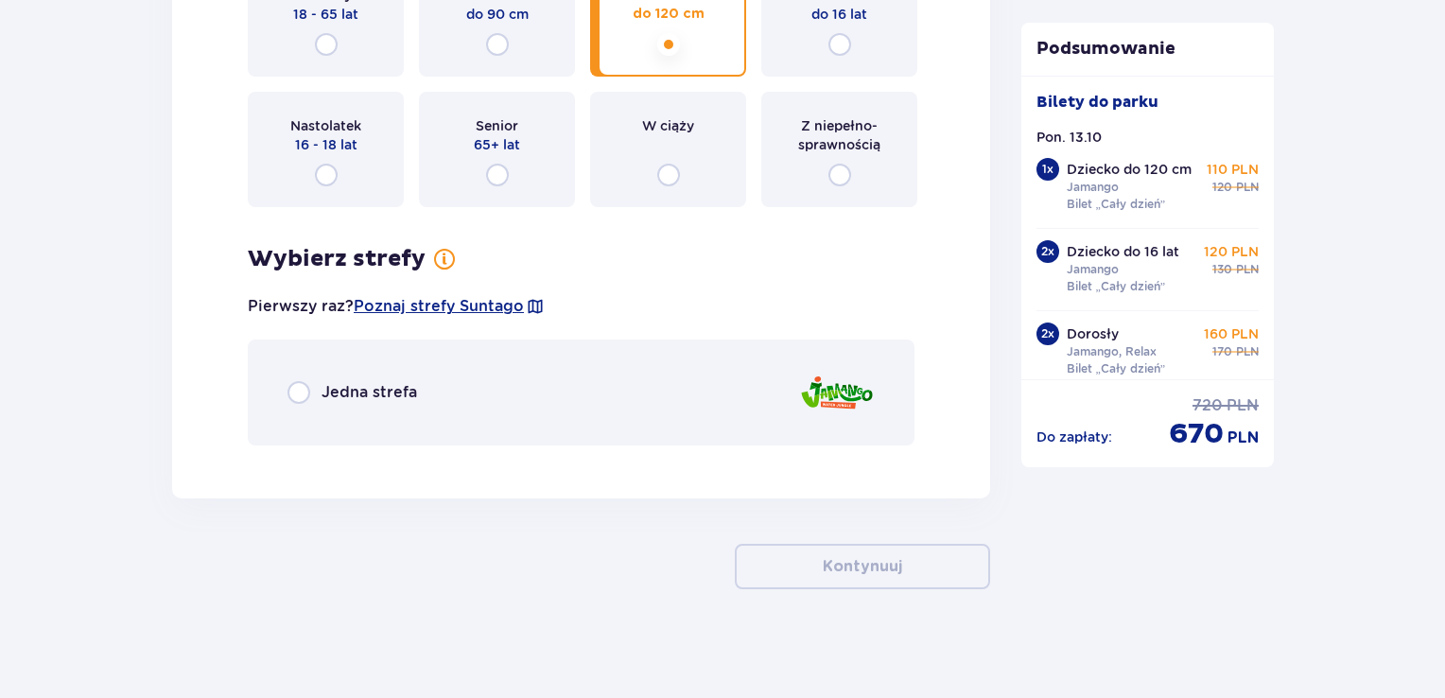
click at [303, 382] on input "radio" at bounding box center [298, 392] width 23 height 23
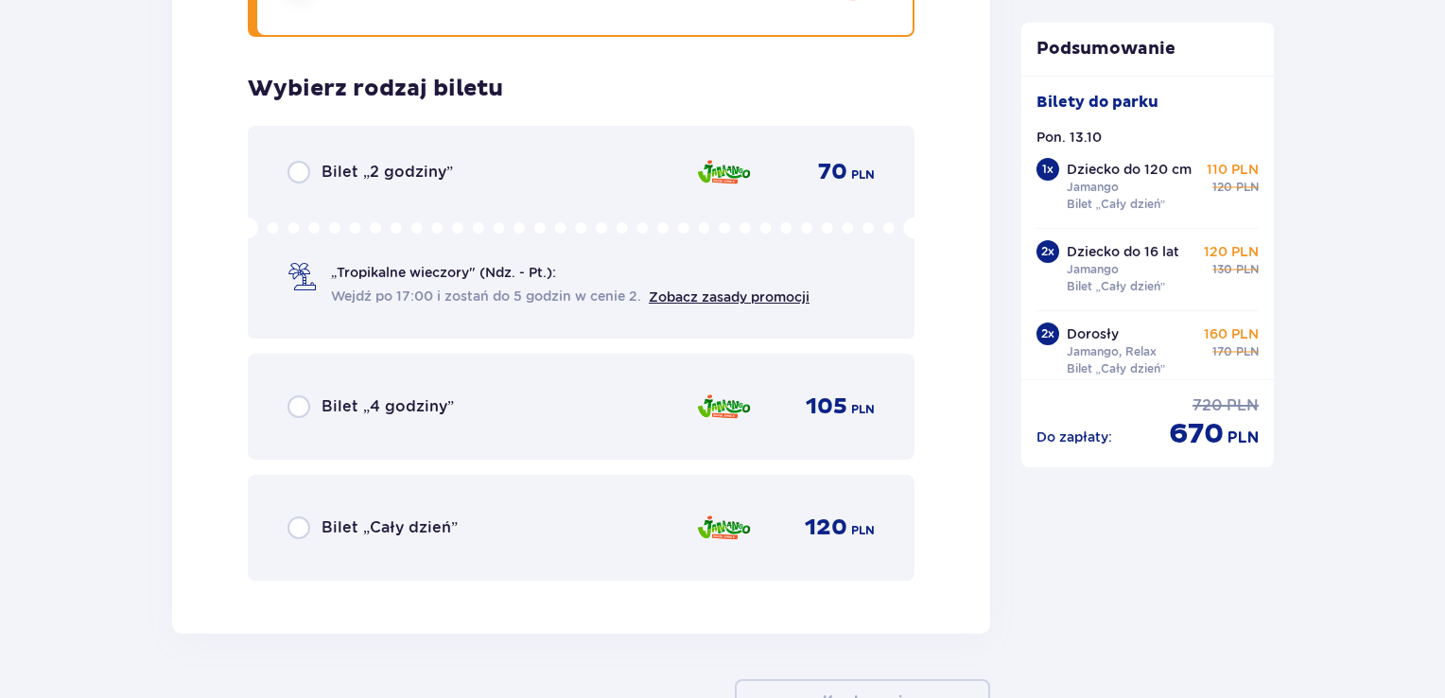
scroll to position [8445, 0]
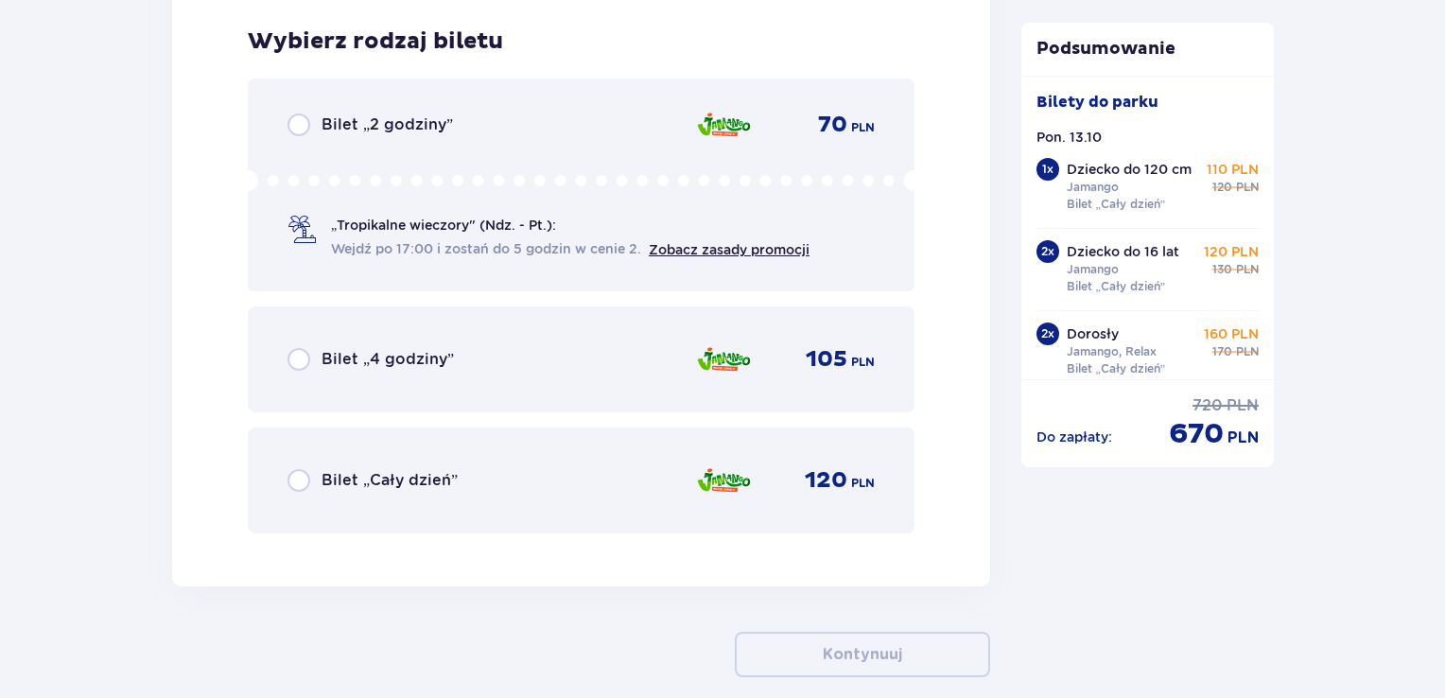
click at [306, 474] on input "radio" at bounding box center [298, 480] width 23 height 23
radio input "true"
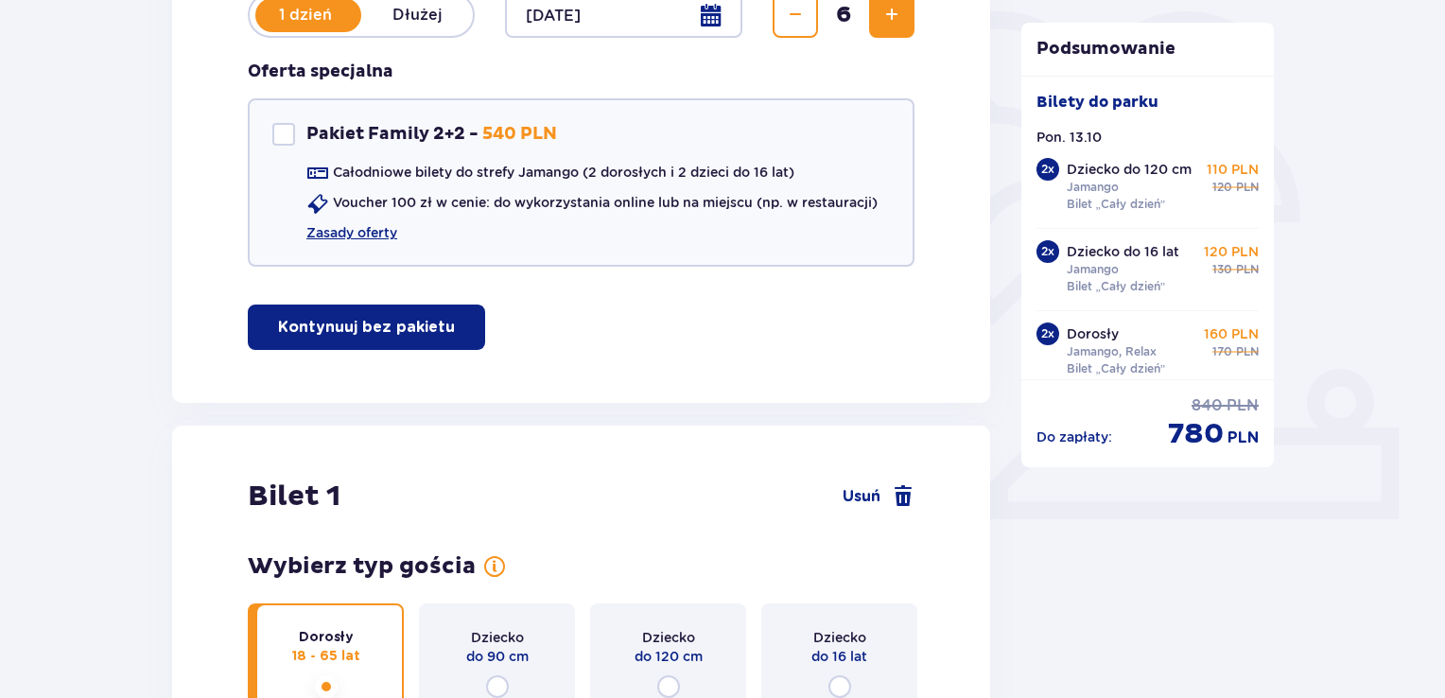
scroll to position [216, 0]
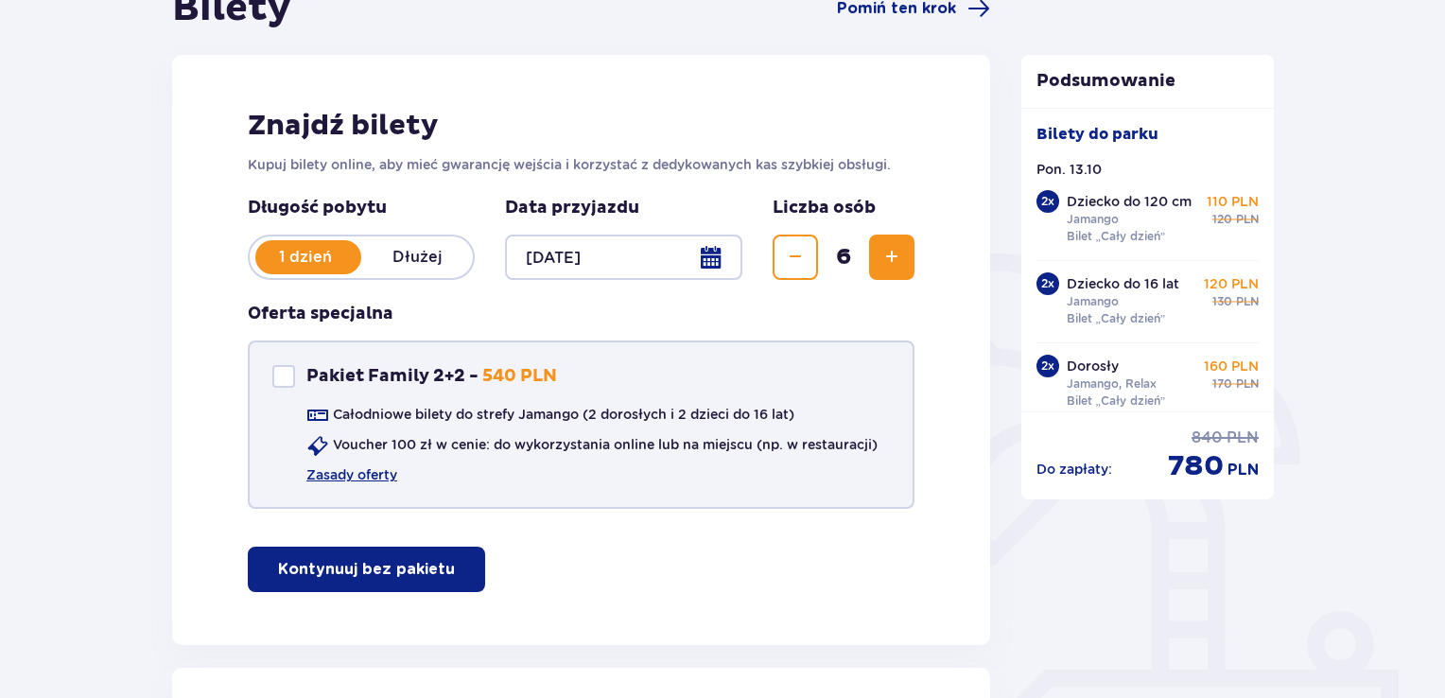
click at [286, 378] on div "Pakiet Family 2+2" at bounding box center [283, 376] width 23 height 23
checkbox input "true"
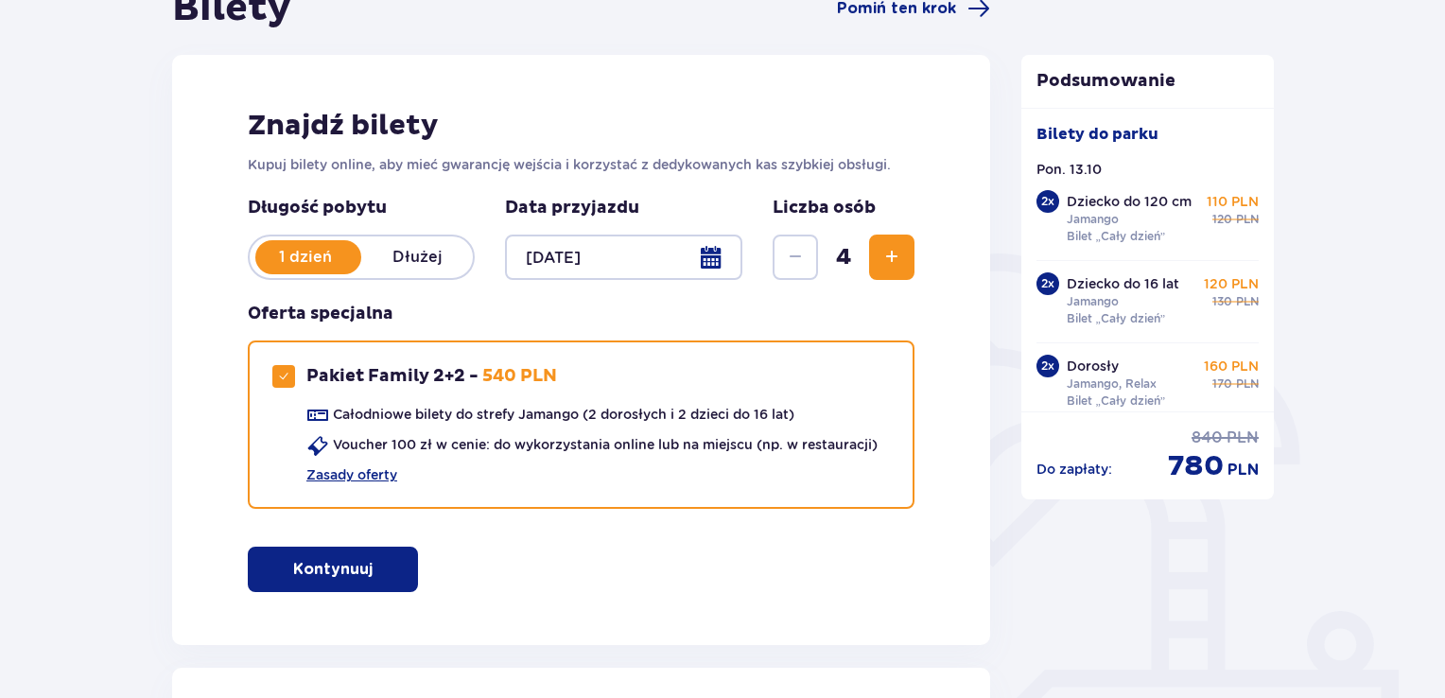
click at [359, 554] on button "Kontynuuj" at bounding box center [333, 568] width 170 height 45
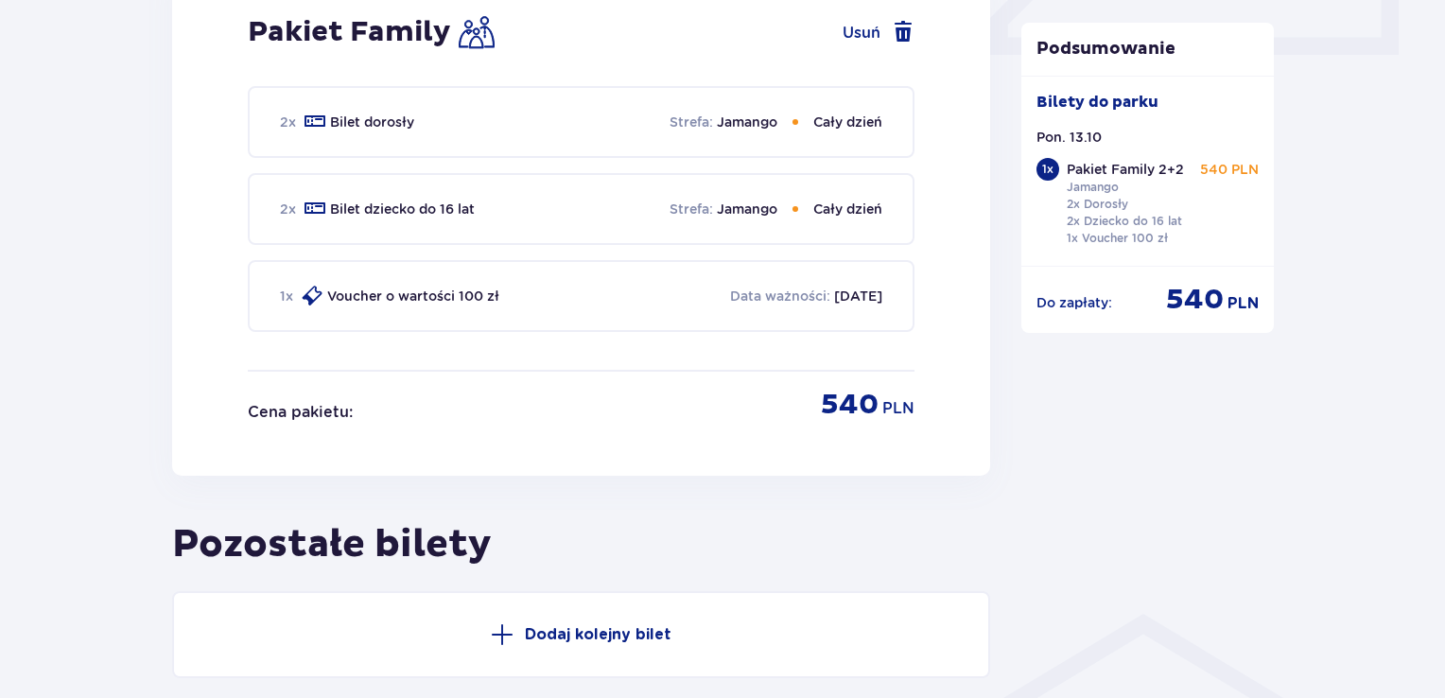
scroll to position [954, 0]
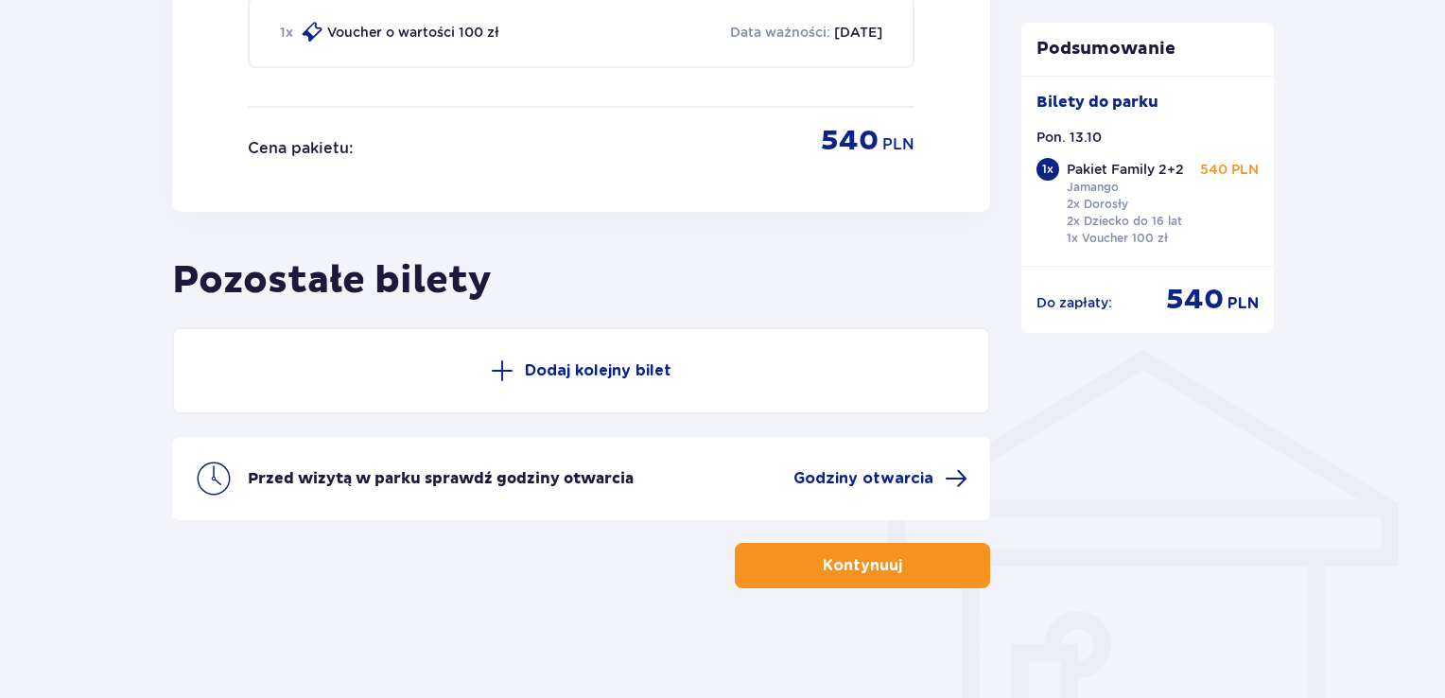
click at [566, 360] on p "Dodaj kolejny bilet" at bounding box center [598, 370] width 147 height 21
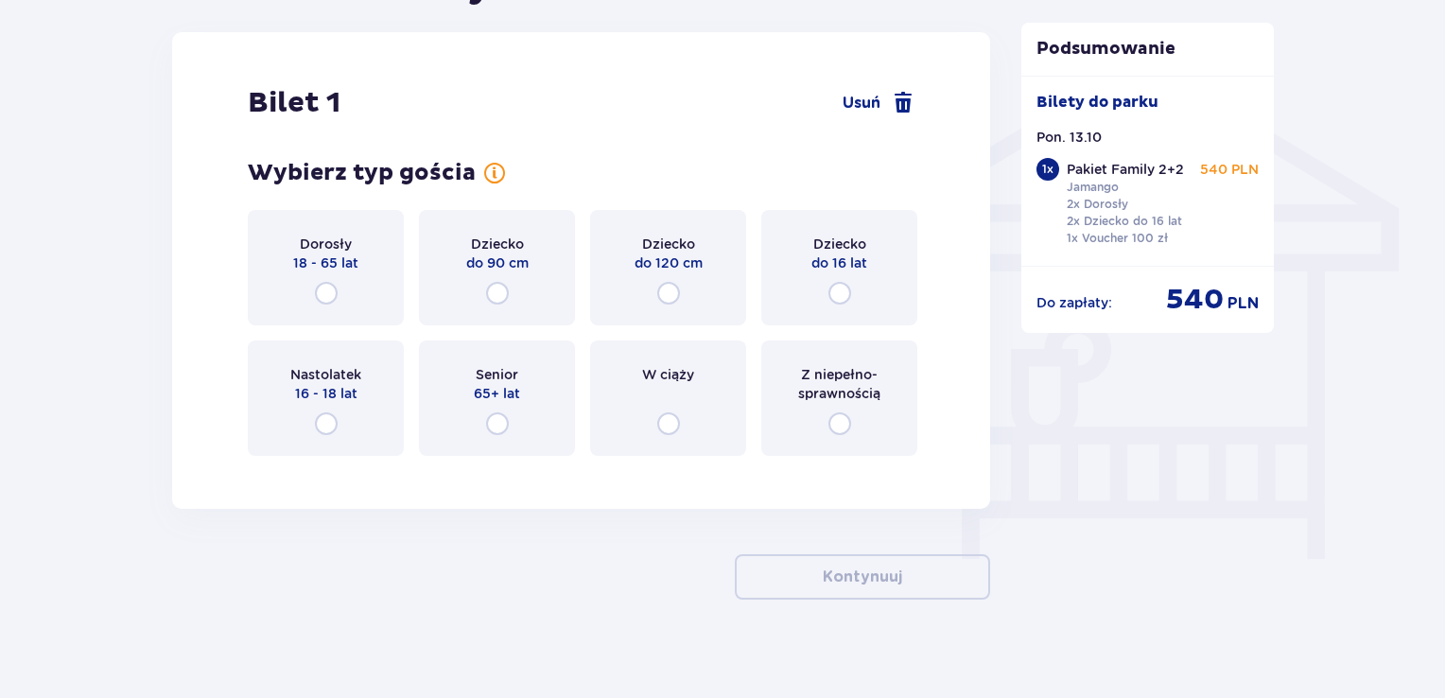
scroll to position [1486, 0]
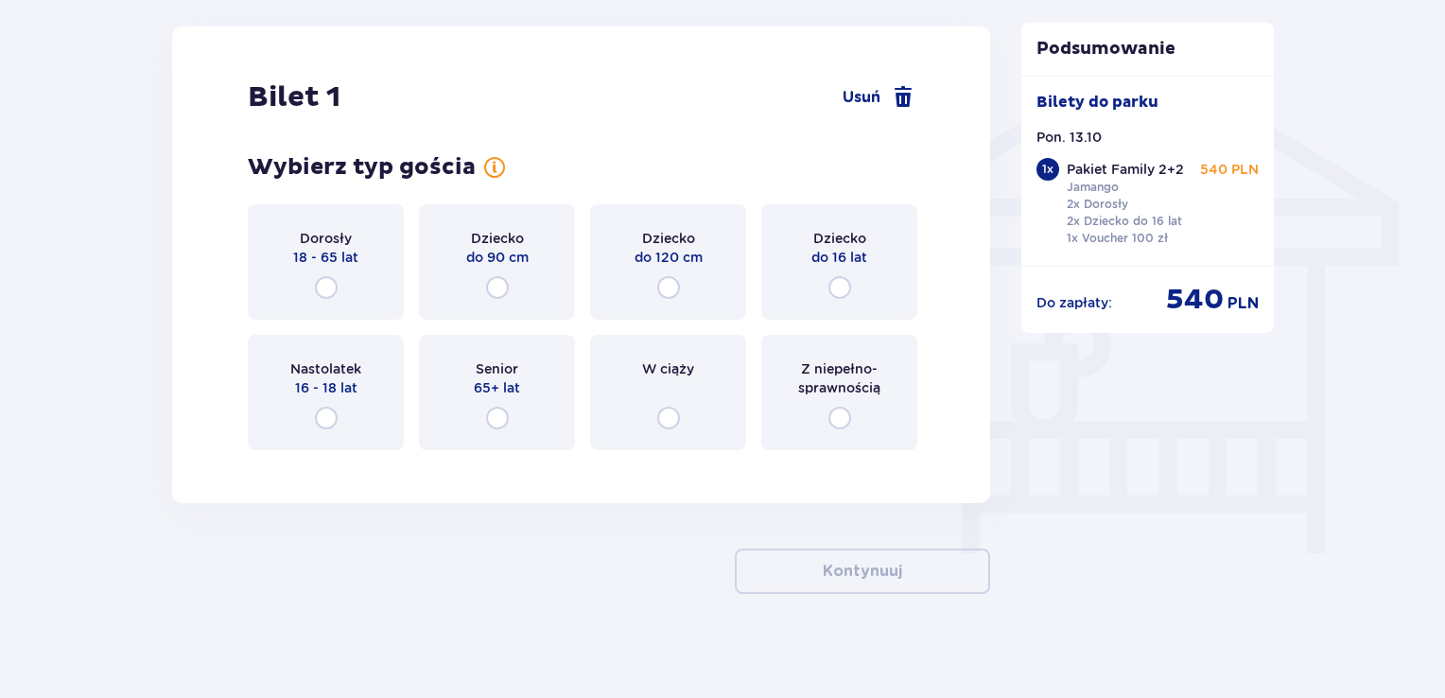
click at [673, 283] on input "radio" at bounding box center [668, 287] width 23 height 23
radio input "true"
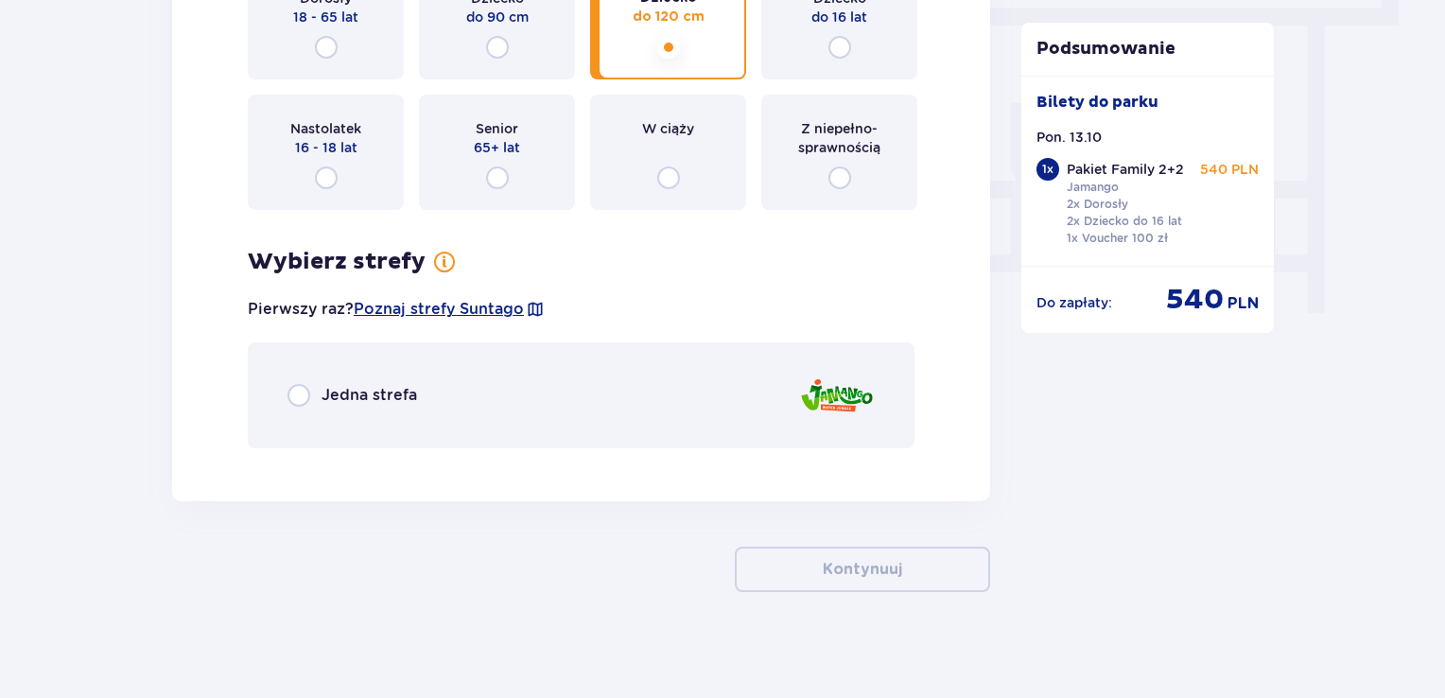
scroll to position [1731, 0]
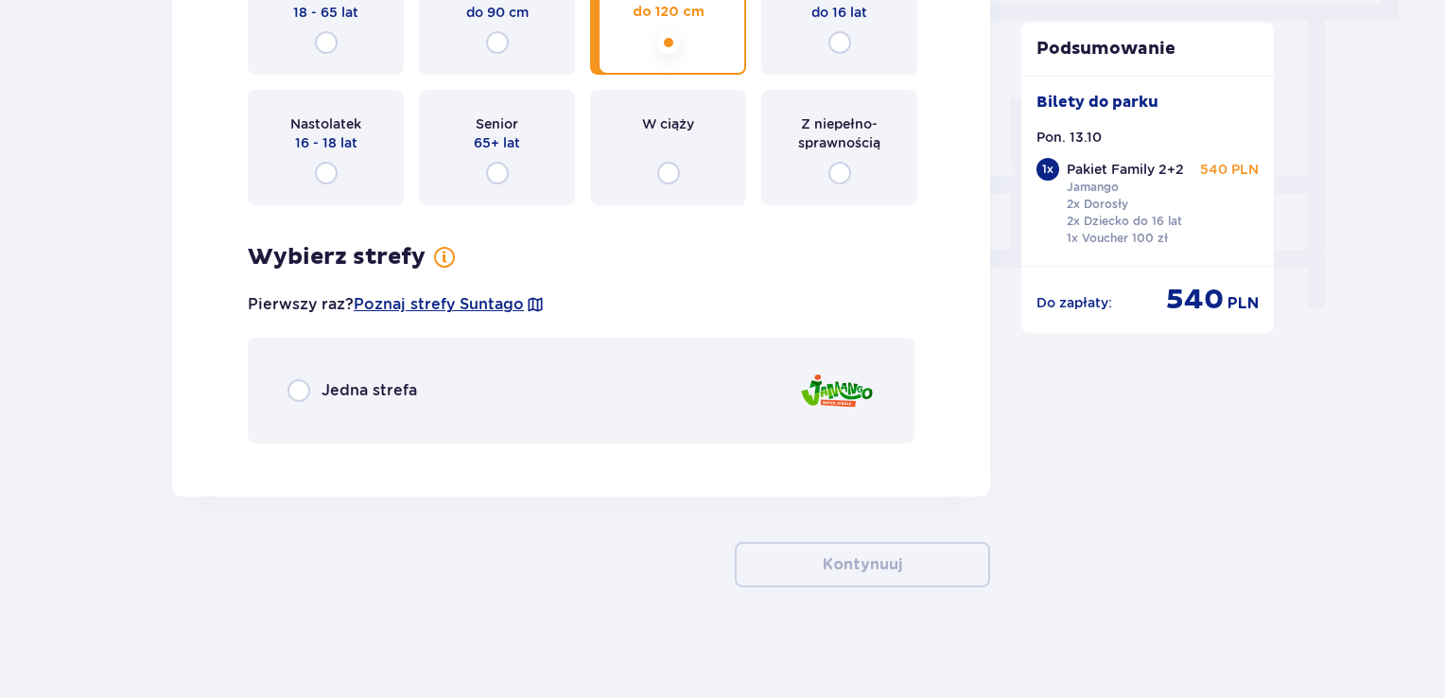
click at [301, 389] on input "radio" at bounding box center [298, 390] width 23 height 23
radio input "true"
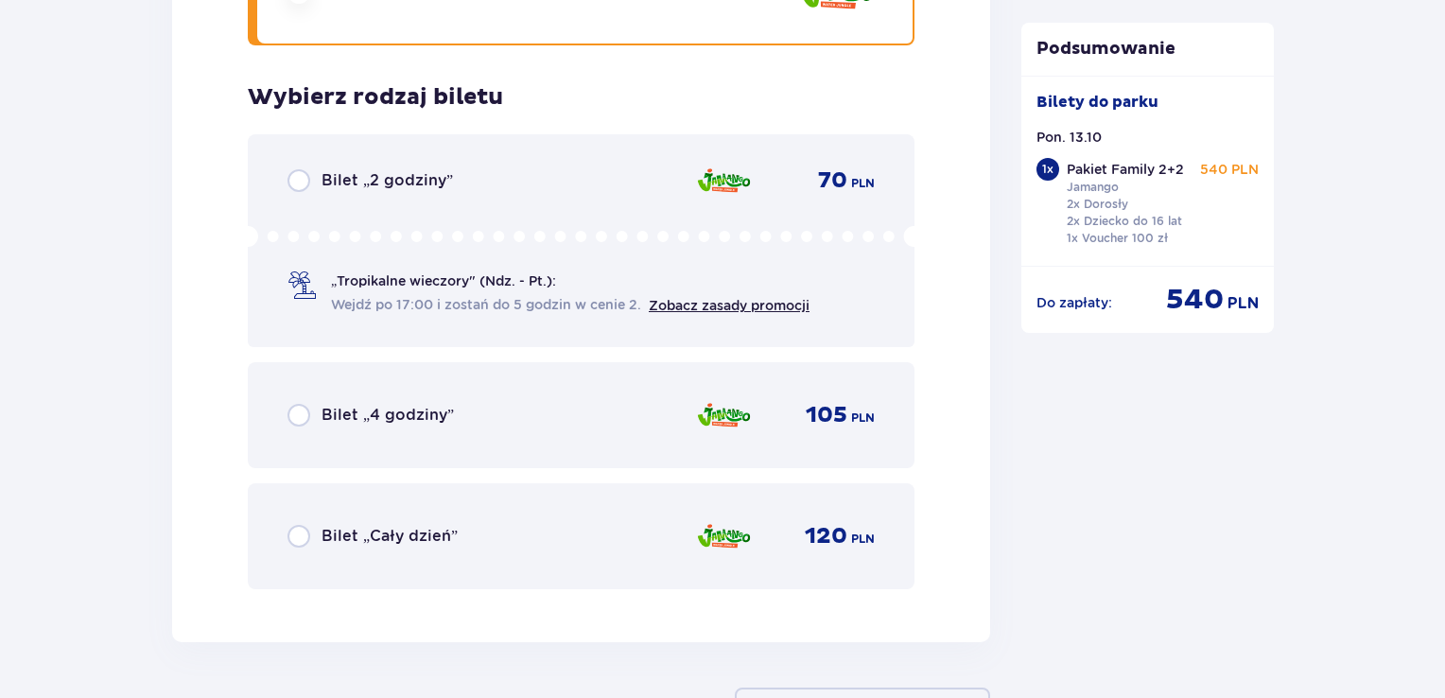
scroll to position [2186, 0]
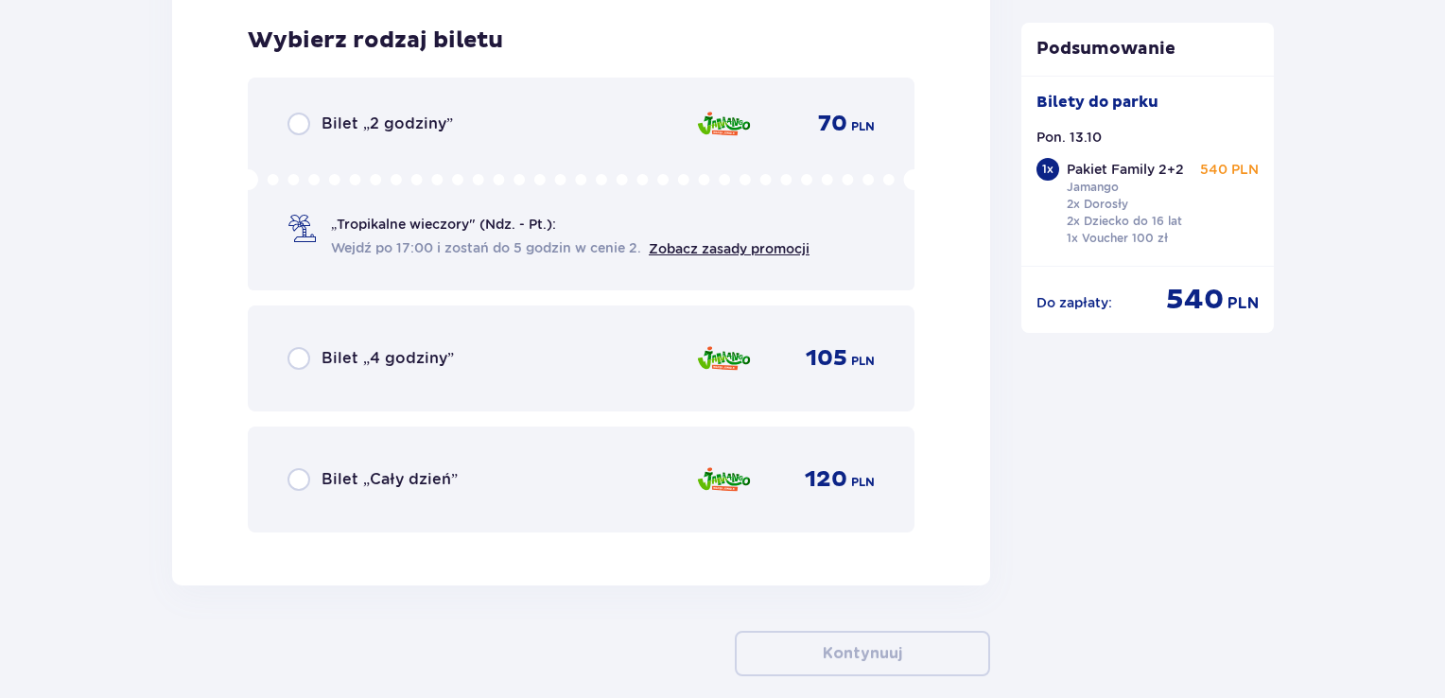
click at [303, 470] on input "radio" at bounding box center [298, 479] width 23 height 23
radio input "true"
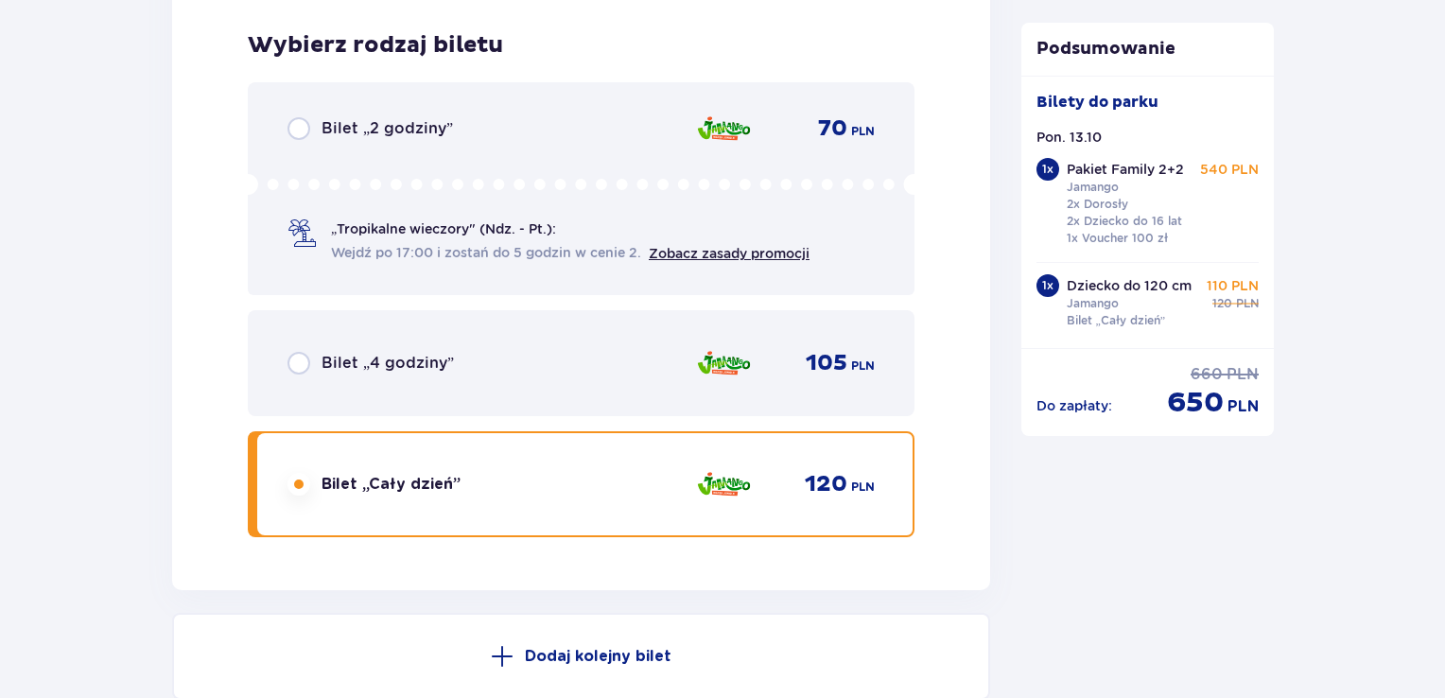
scroll to position [2371, 0]
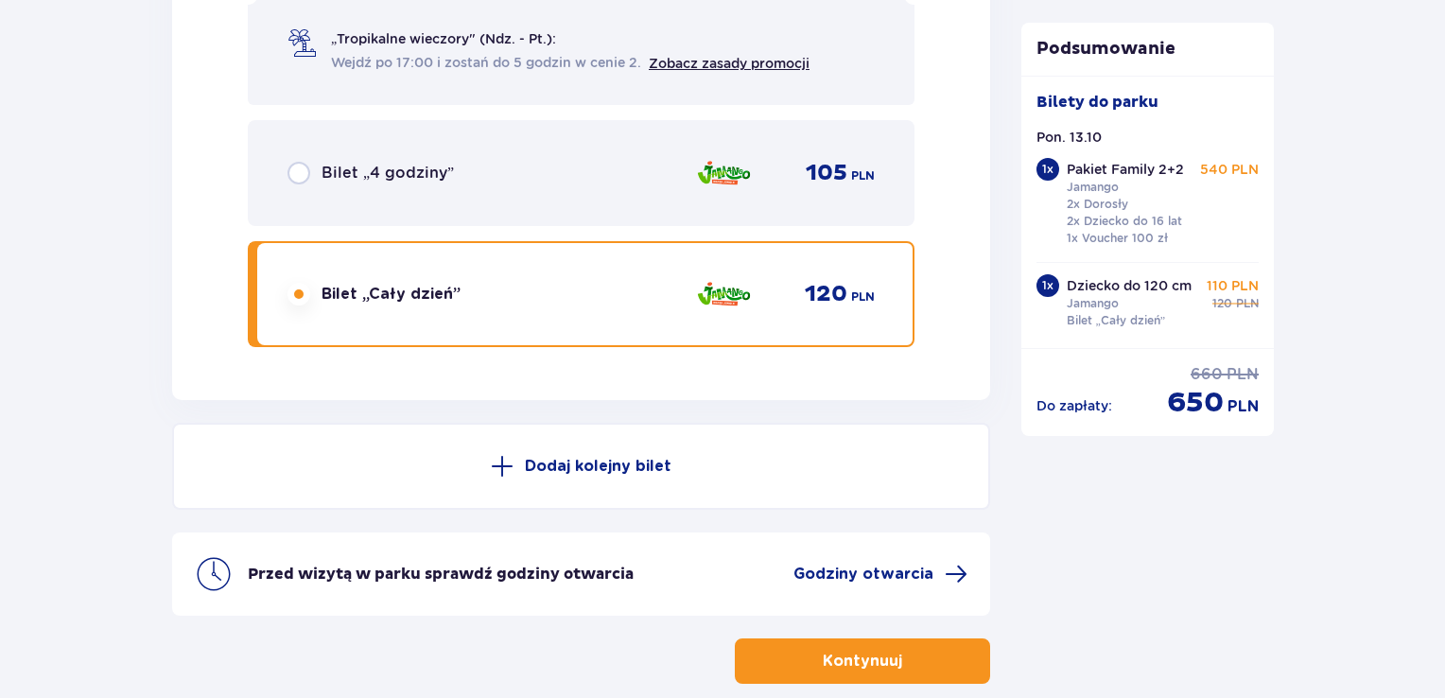
click at [598, 456] on p "Dodaj kolejny bilet" at bounding box center [598, 466] width 147 height 21
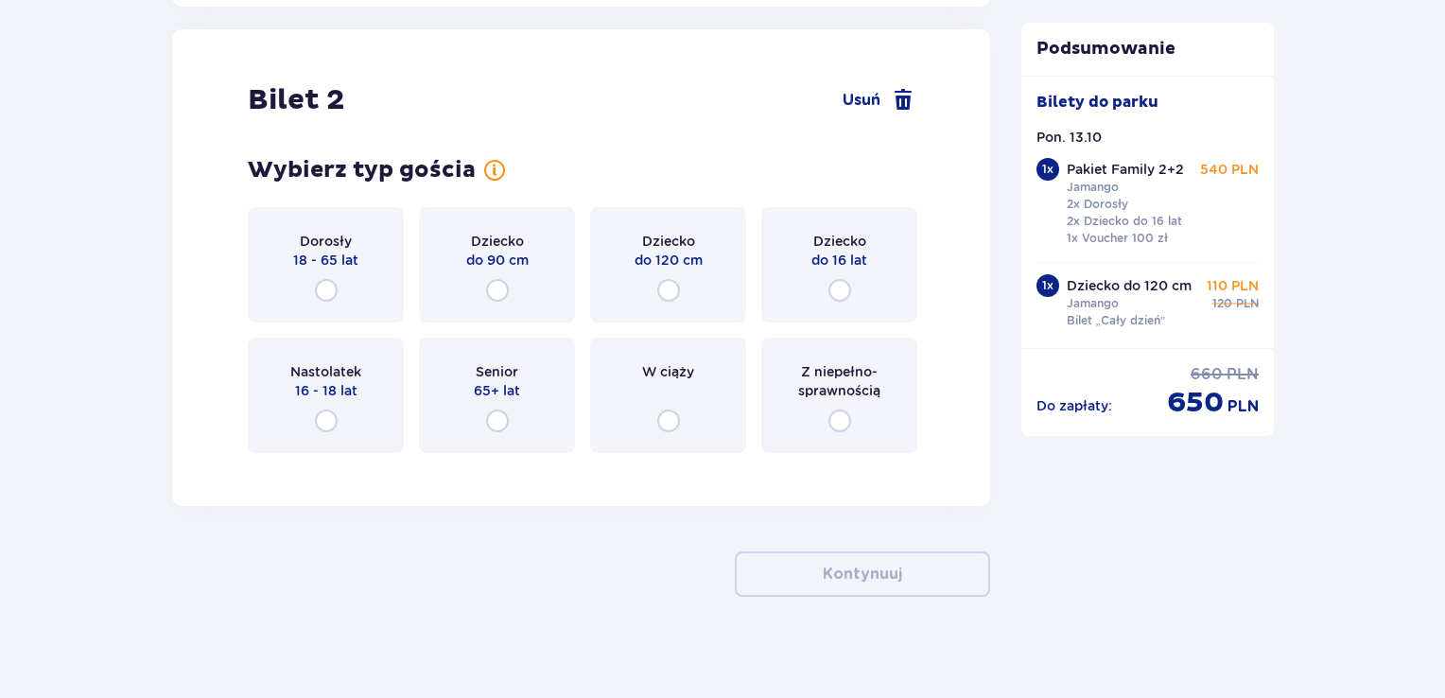
scroll to position [2766, 0]
click at [837, 282] on input "radio" at bounding box center [839, 288] width 23 height 23
radio input "true"
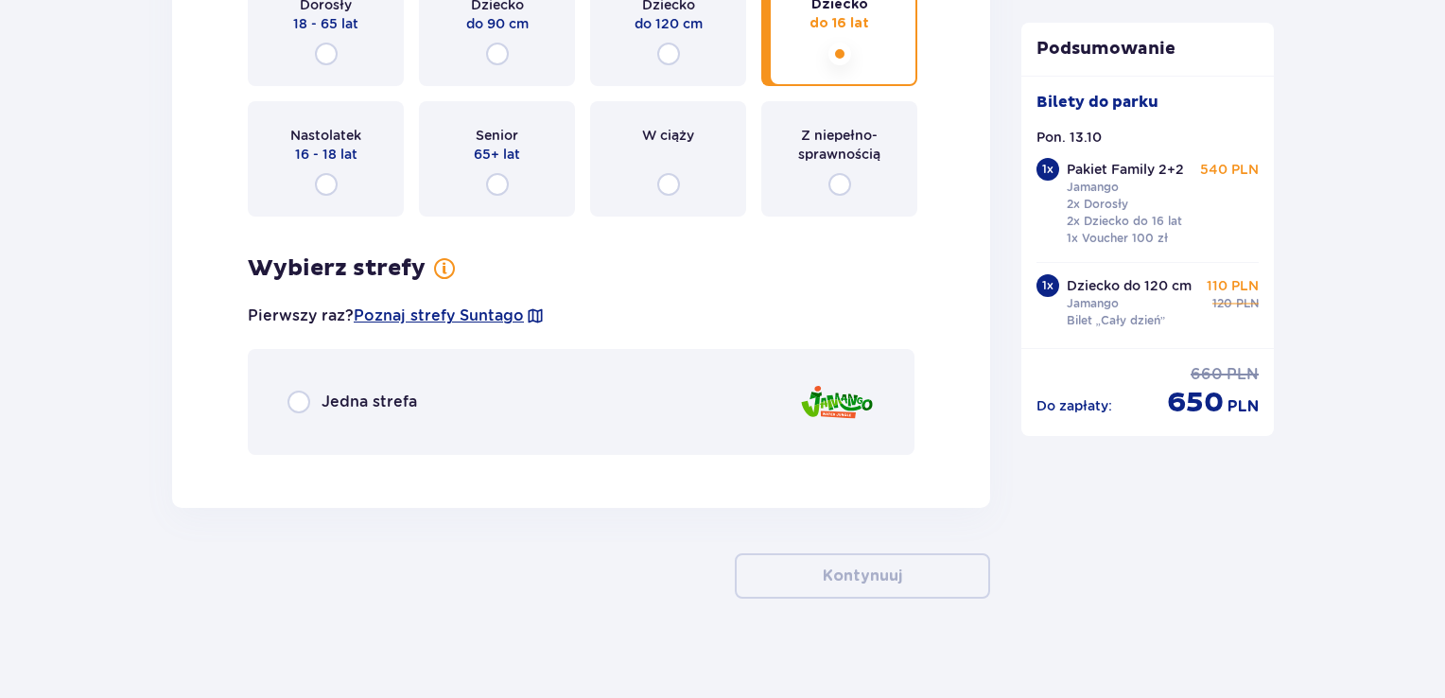
scroll to position [3010, 0]
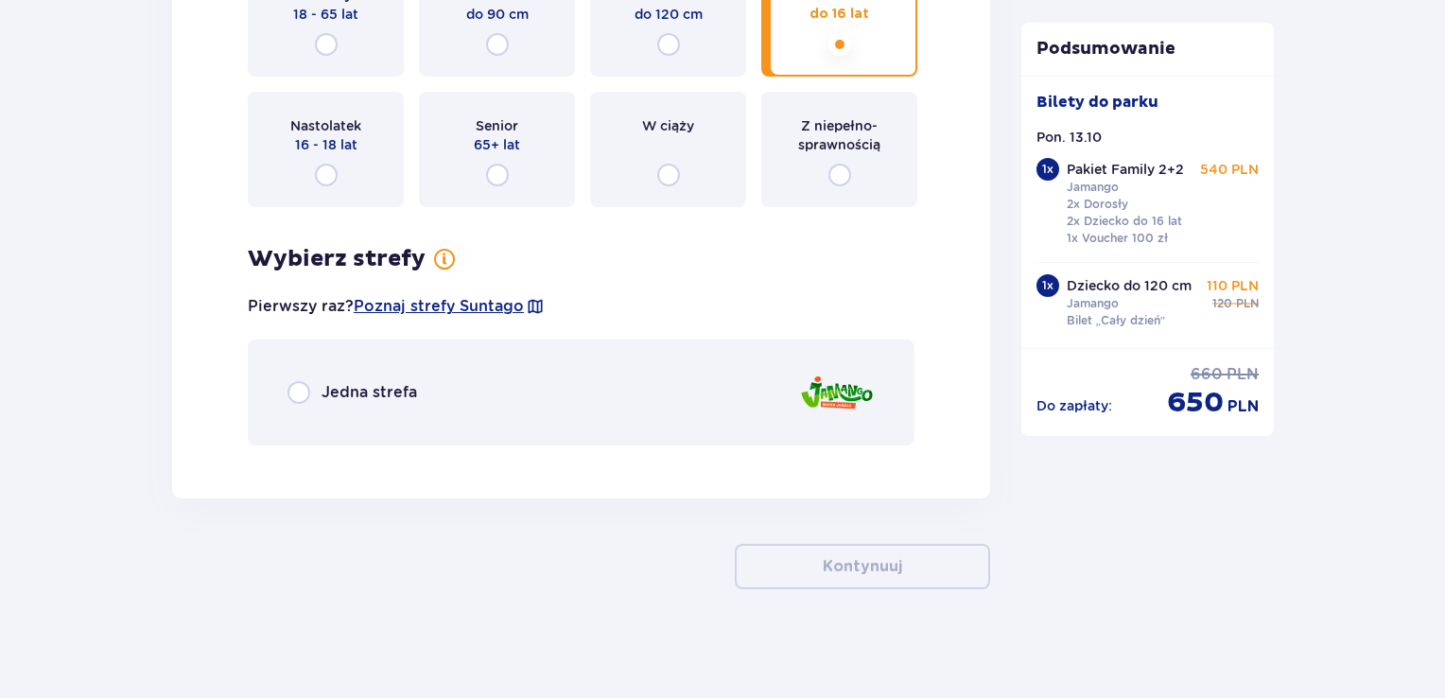
click at [295, 394] on input "radio" at bounding box center [298, 392] width 23 height 23
radio input "true"
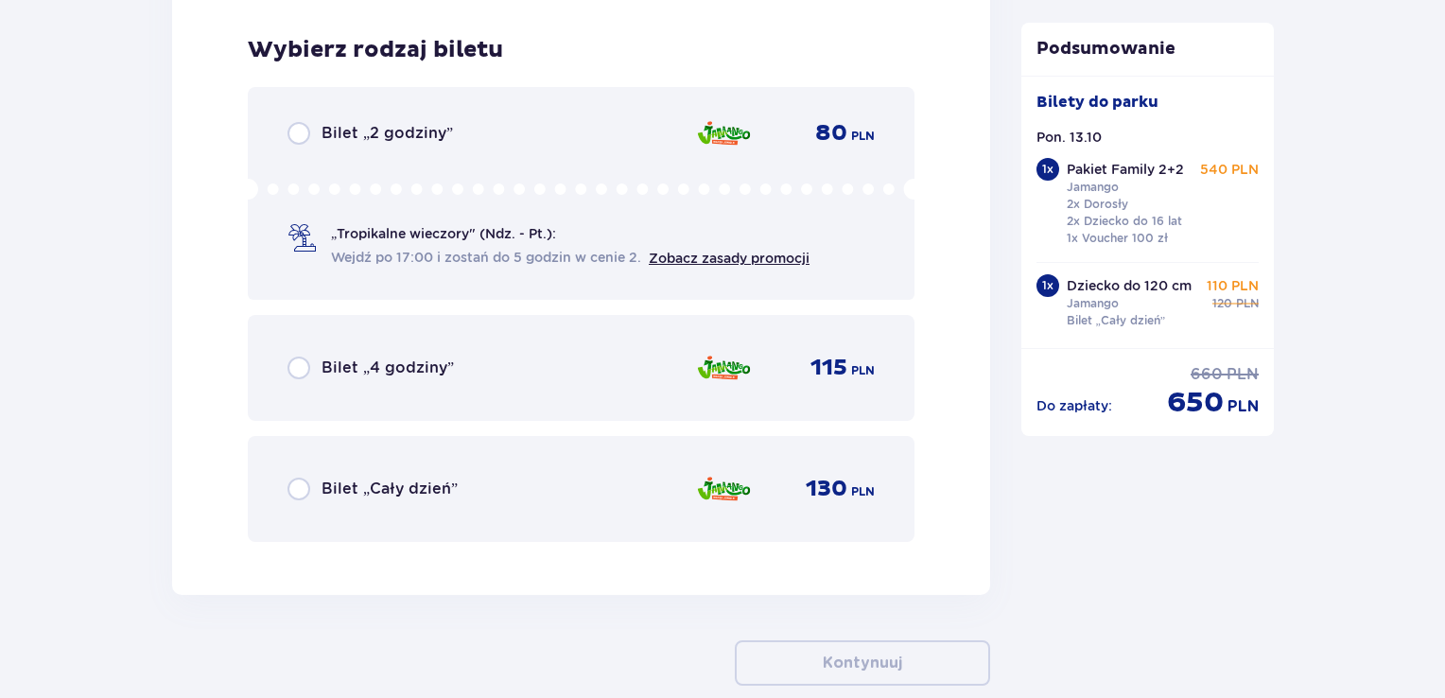
scroll to position [3466, 0]
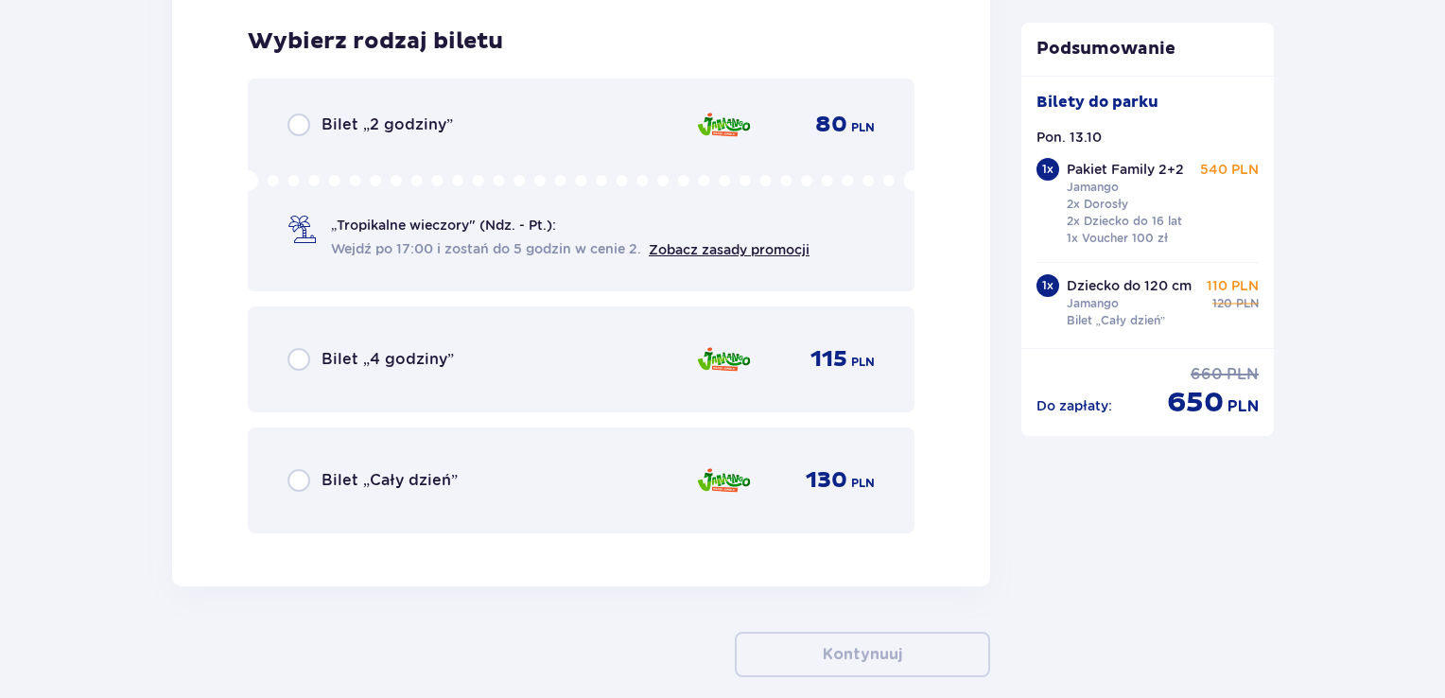
click at [303, 477] on input "radio" at bounding box center [298, 480] width 23 height 23
radio input "true"
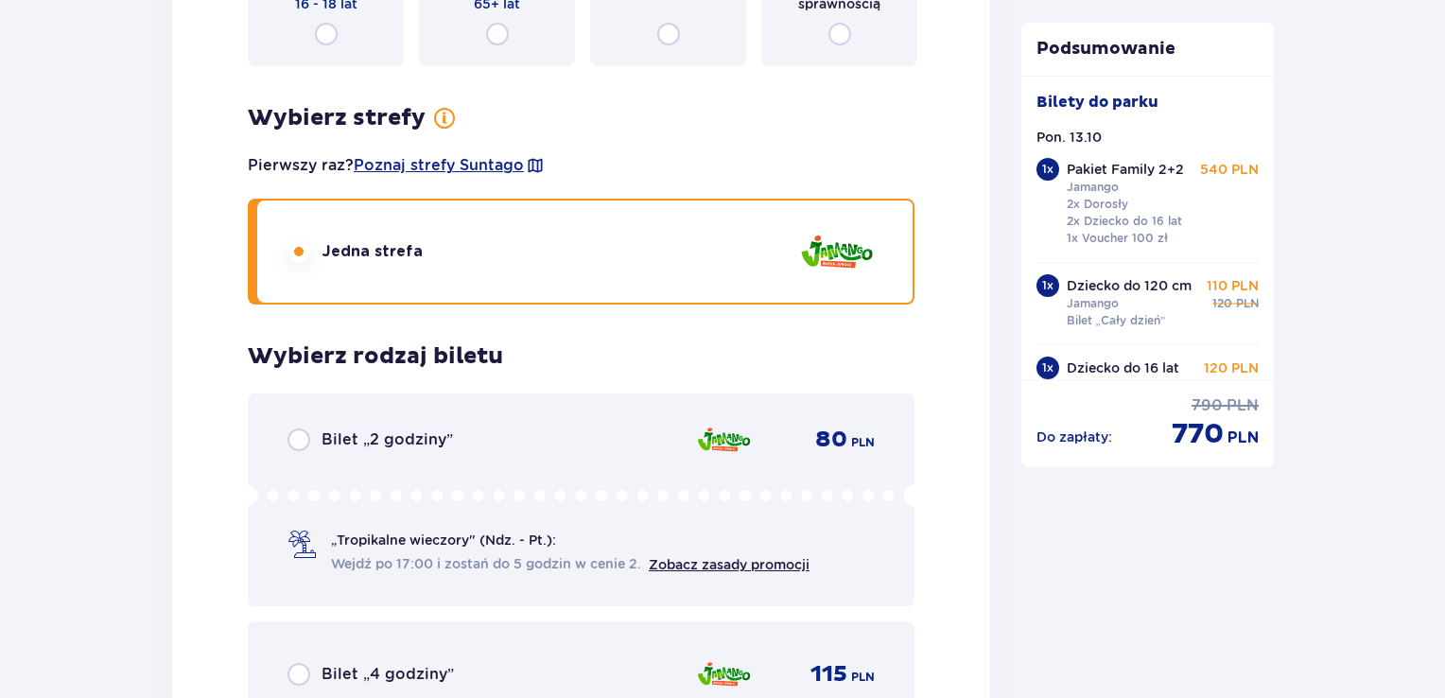
scroll to position [2800, 0]
